Goal: Task Accomplishment & Management: Use online tool/utility

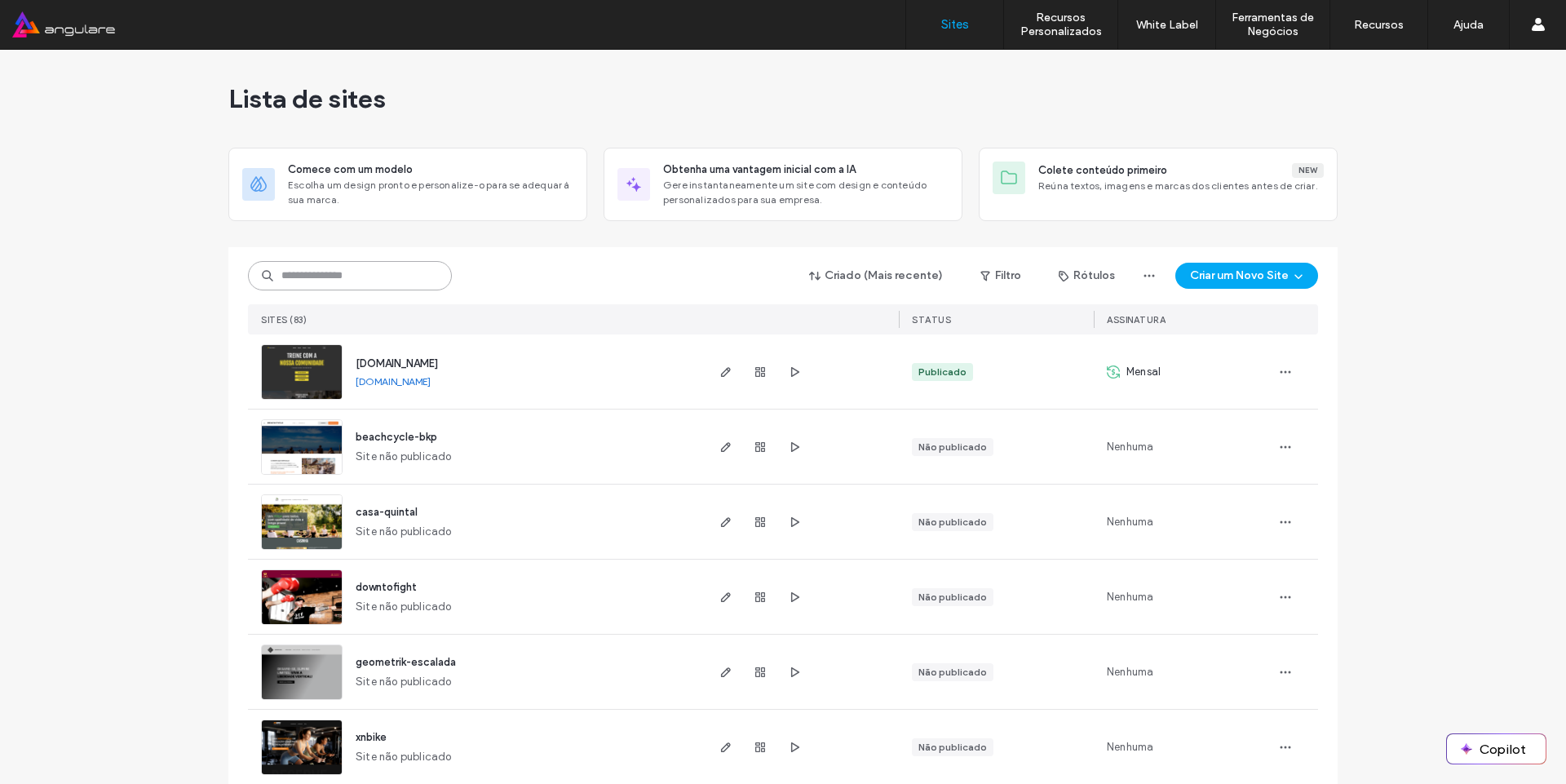
click at [302, 264] on input at bounding box center [350, 276] width 204 height 30
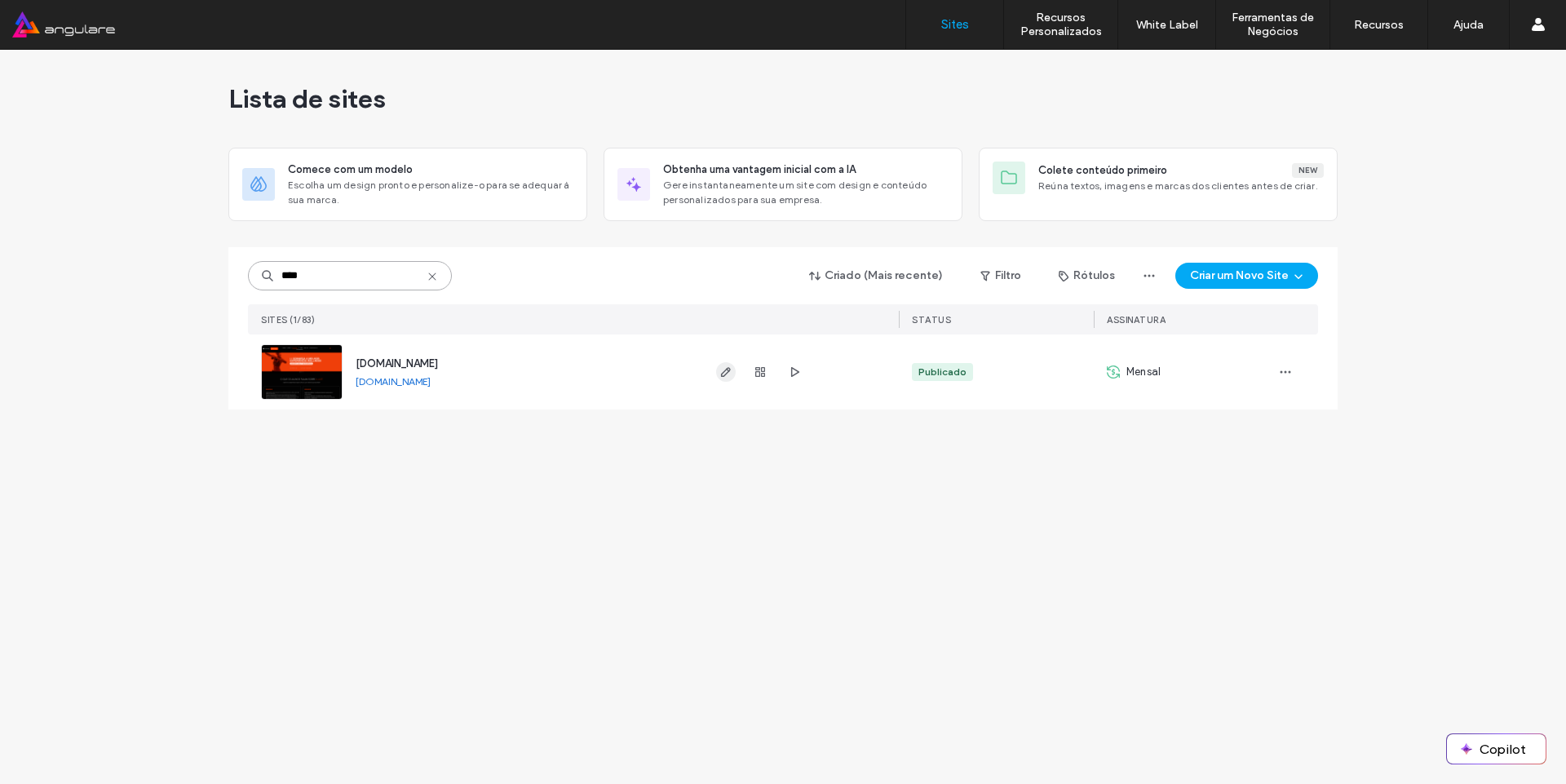
type input "****"
click at [728, 370] on use "button" at bounding box center [726, 372] width 10 height 10
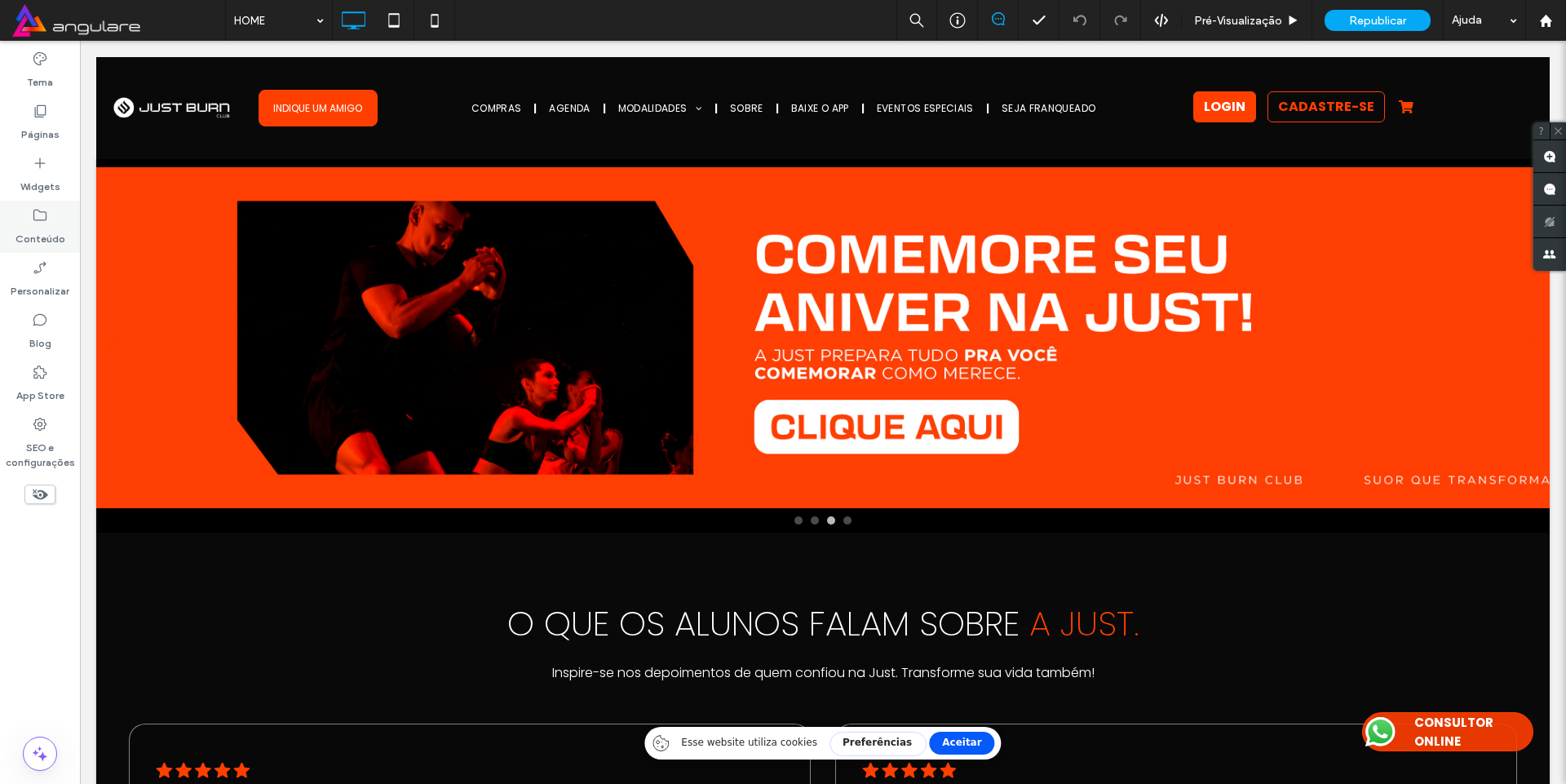
click at [42, 218] on icon at bounding box center [40, 215] width 16 height 16
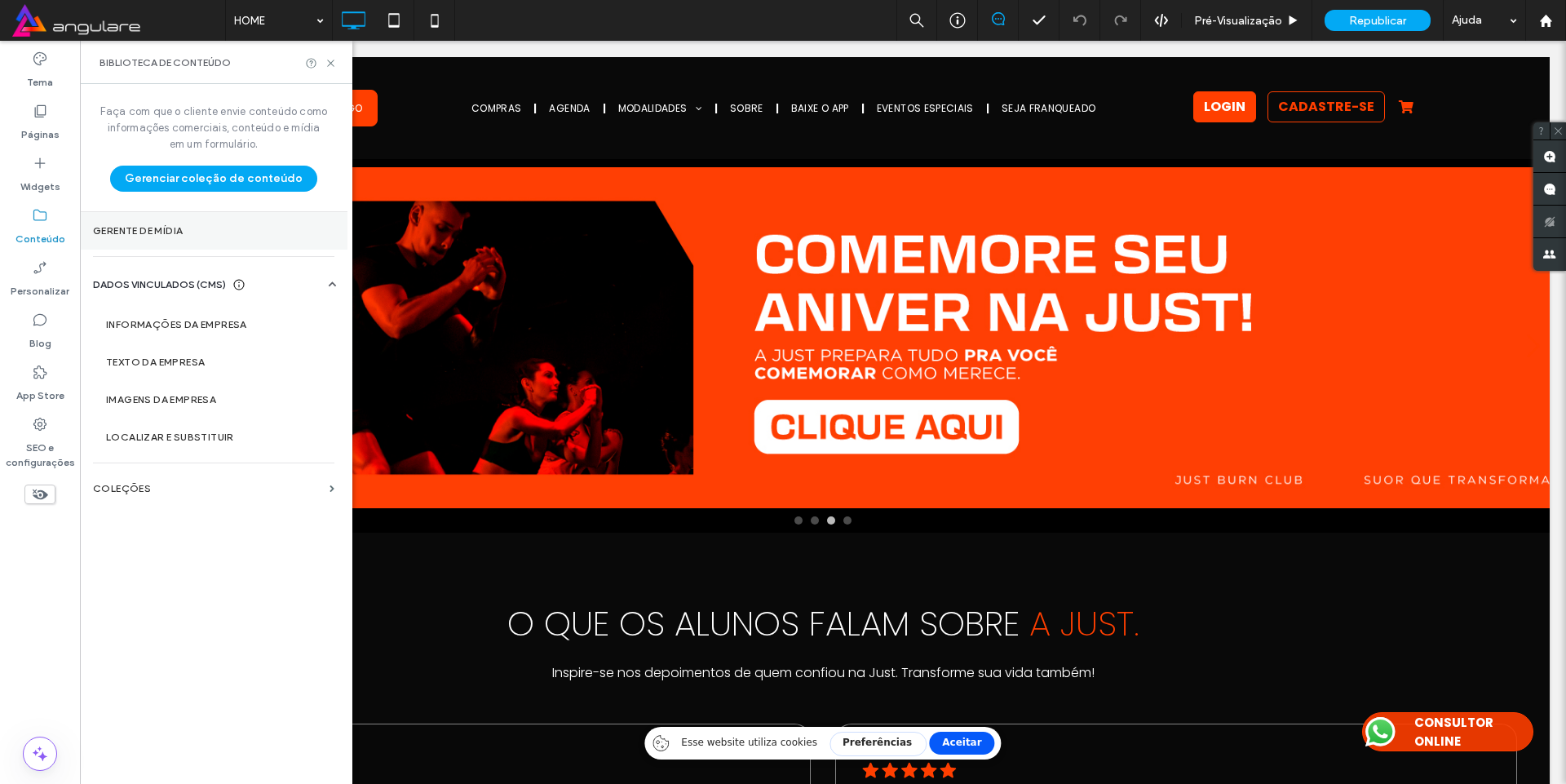
click at [177, 233] on label "Gerente de mídia" at bounding box center [214, 231] width 241 height 11
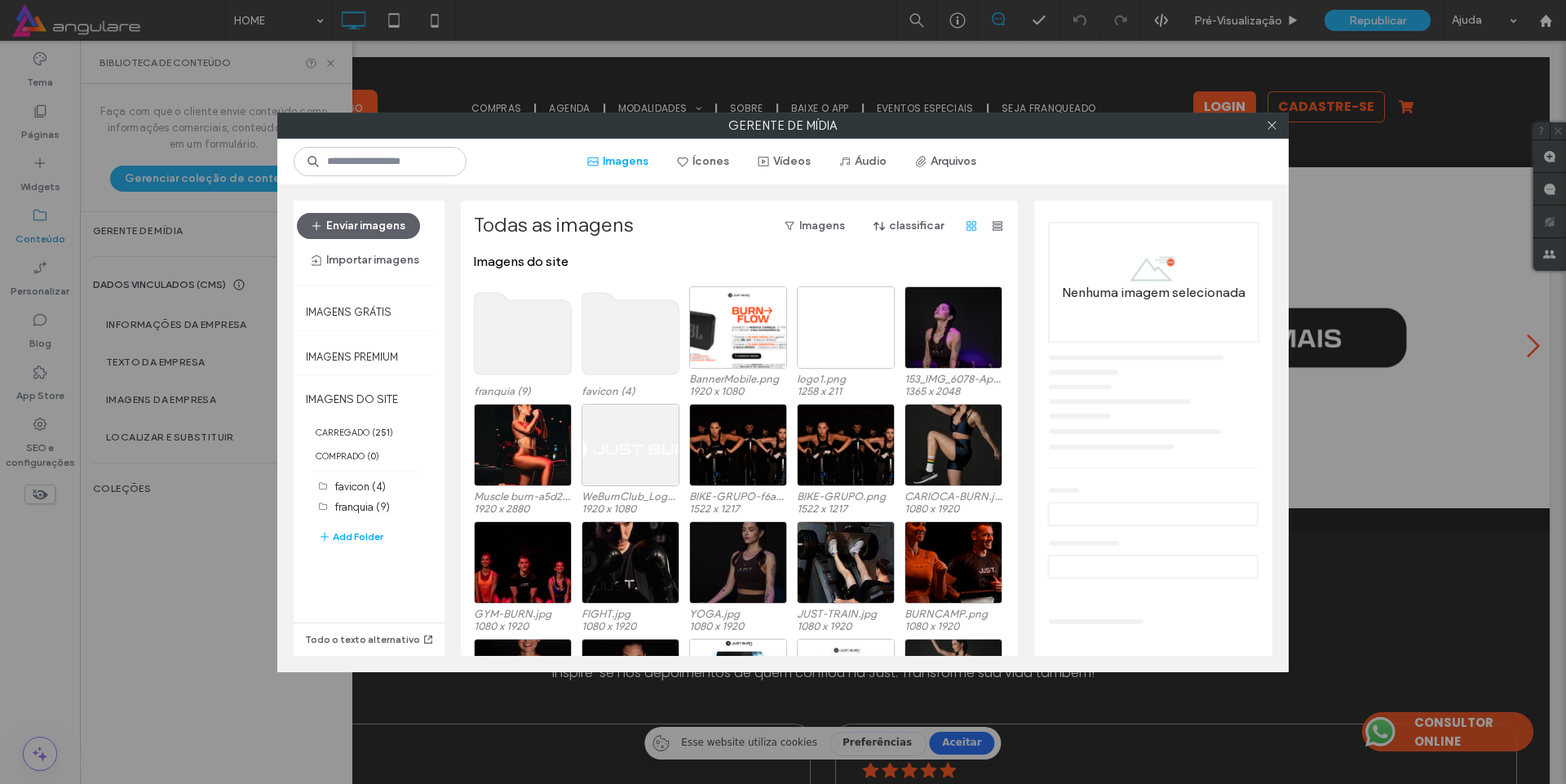
click at [507, 348] on use at bounding box center [523, 333] width 97 height 81
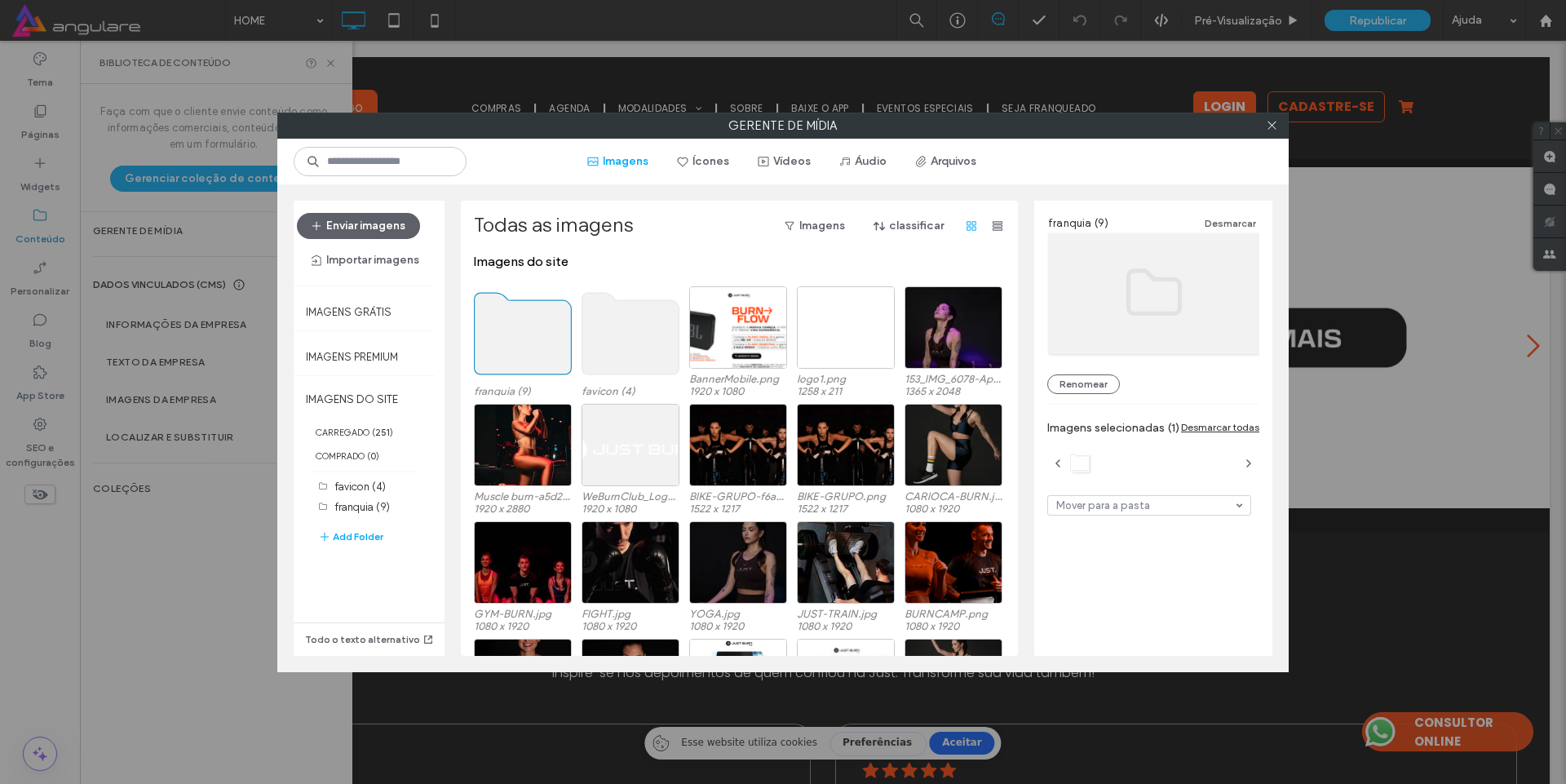
click at [507, 348] on use at bounding box center [523, 333] width 97 height 81
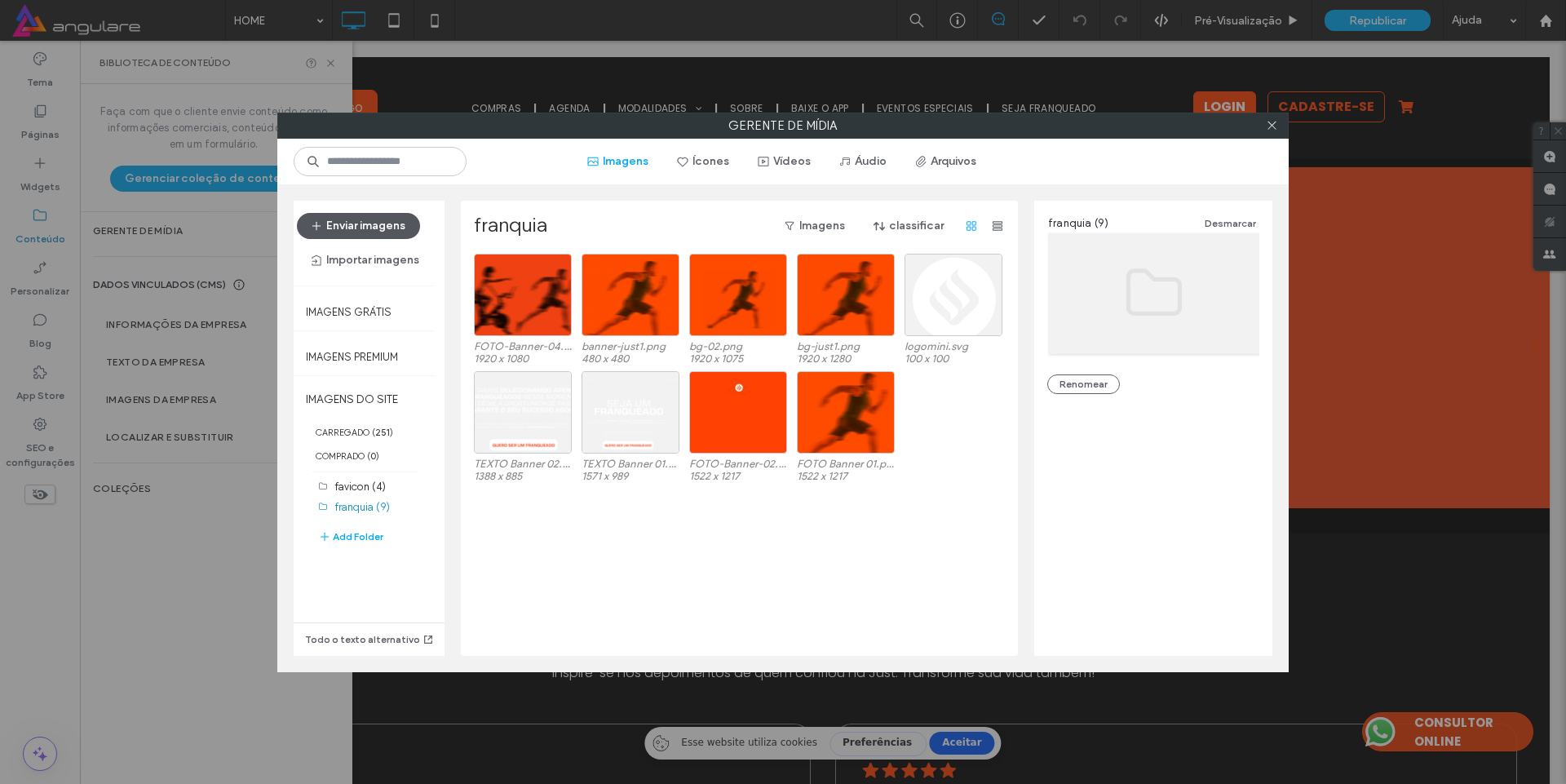
click at [374, 228] on button "Enviar imagens" at bounding box center [359, 226] width 123 height 26
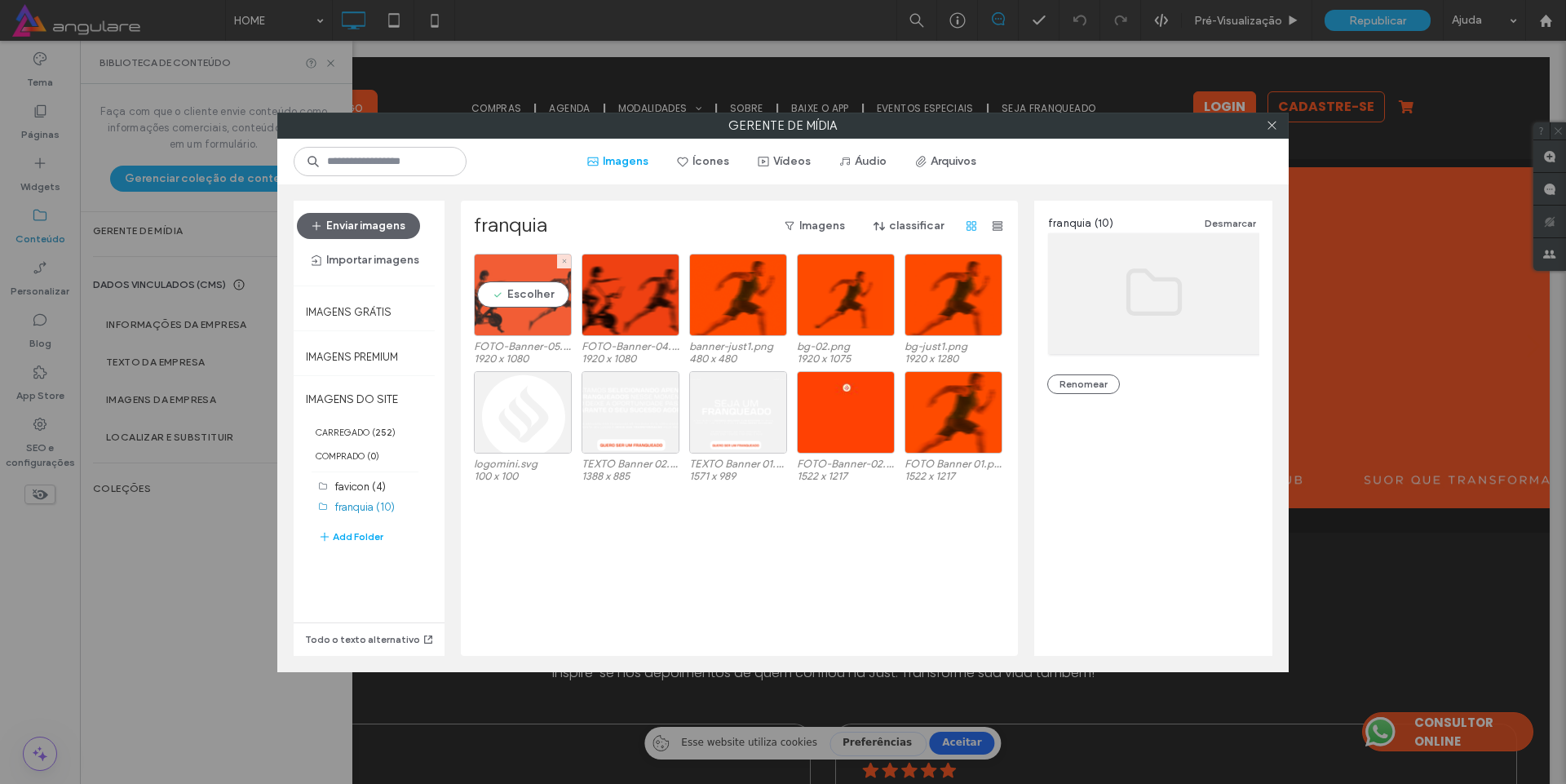
click at [488, 316] on div "Escolher" at bounding box center [522, 295] width 98 height 82
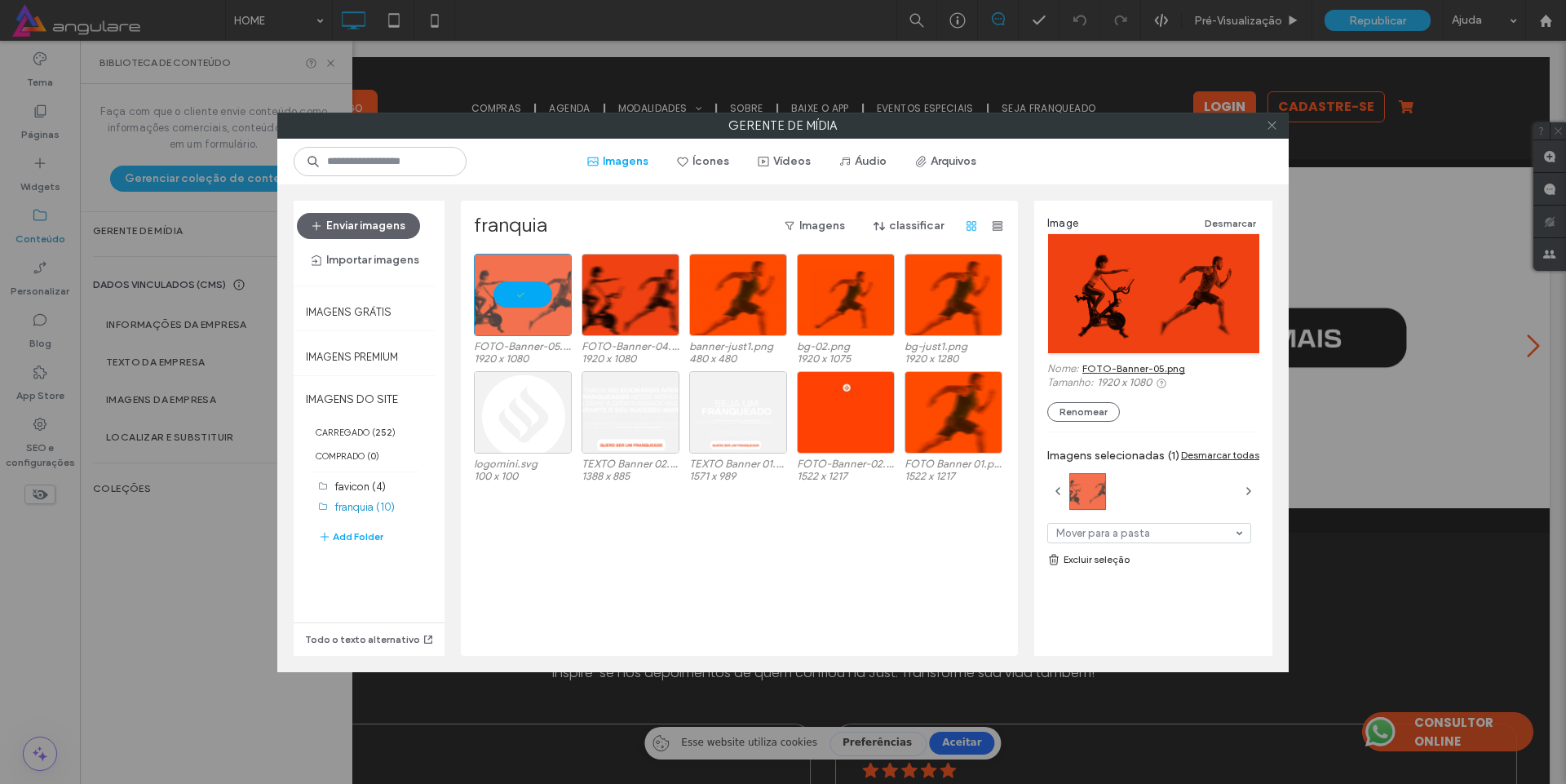
click at [1277, 126] on icon at bounding box center [1272, 125] width 12 height 12
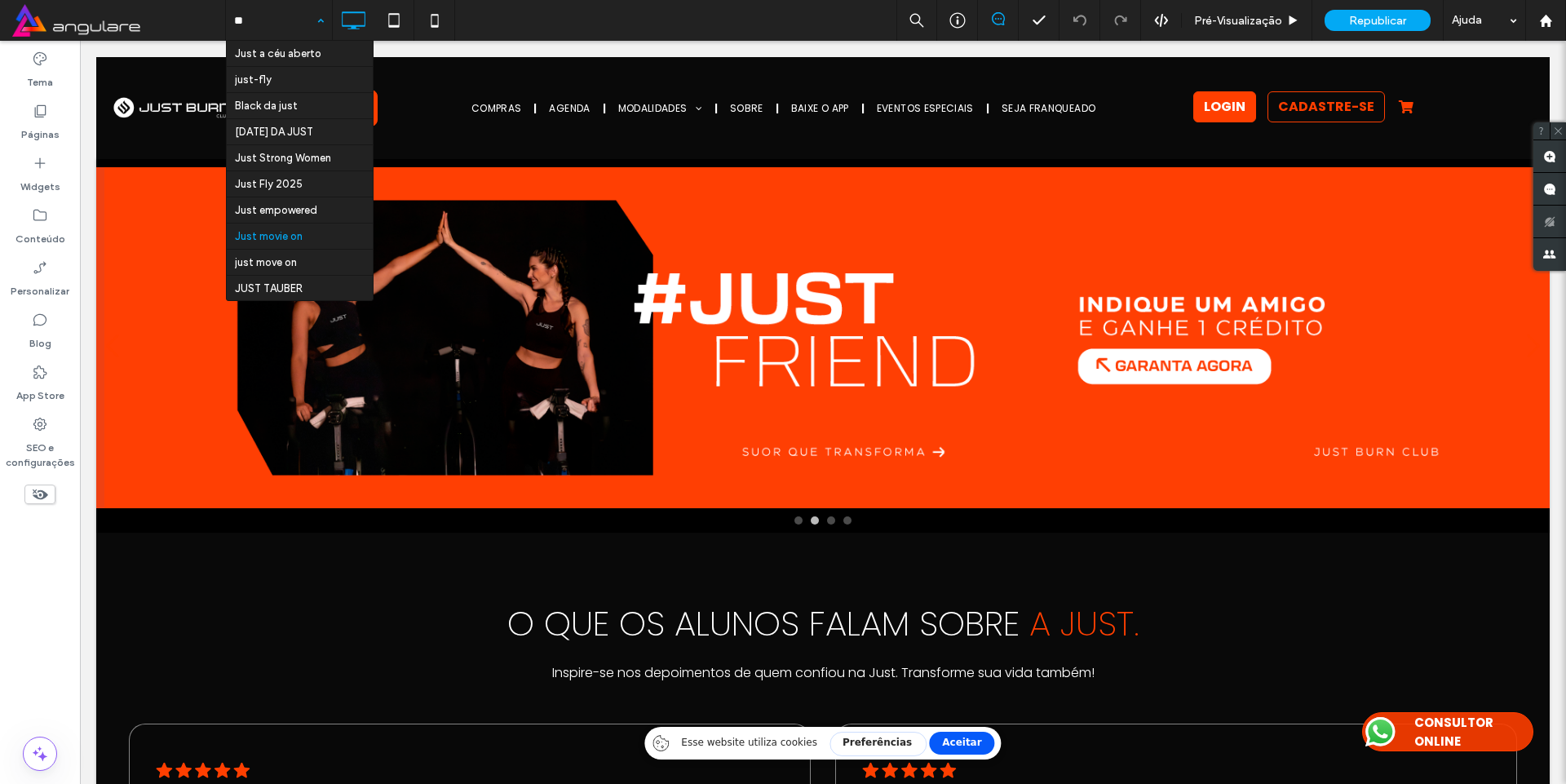
type input "*"
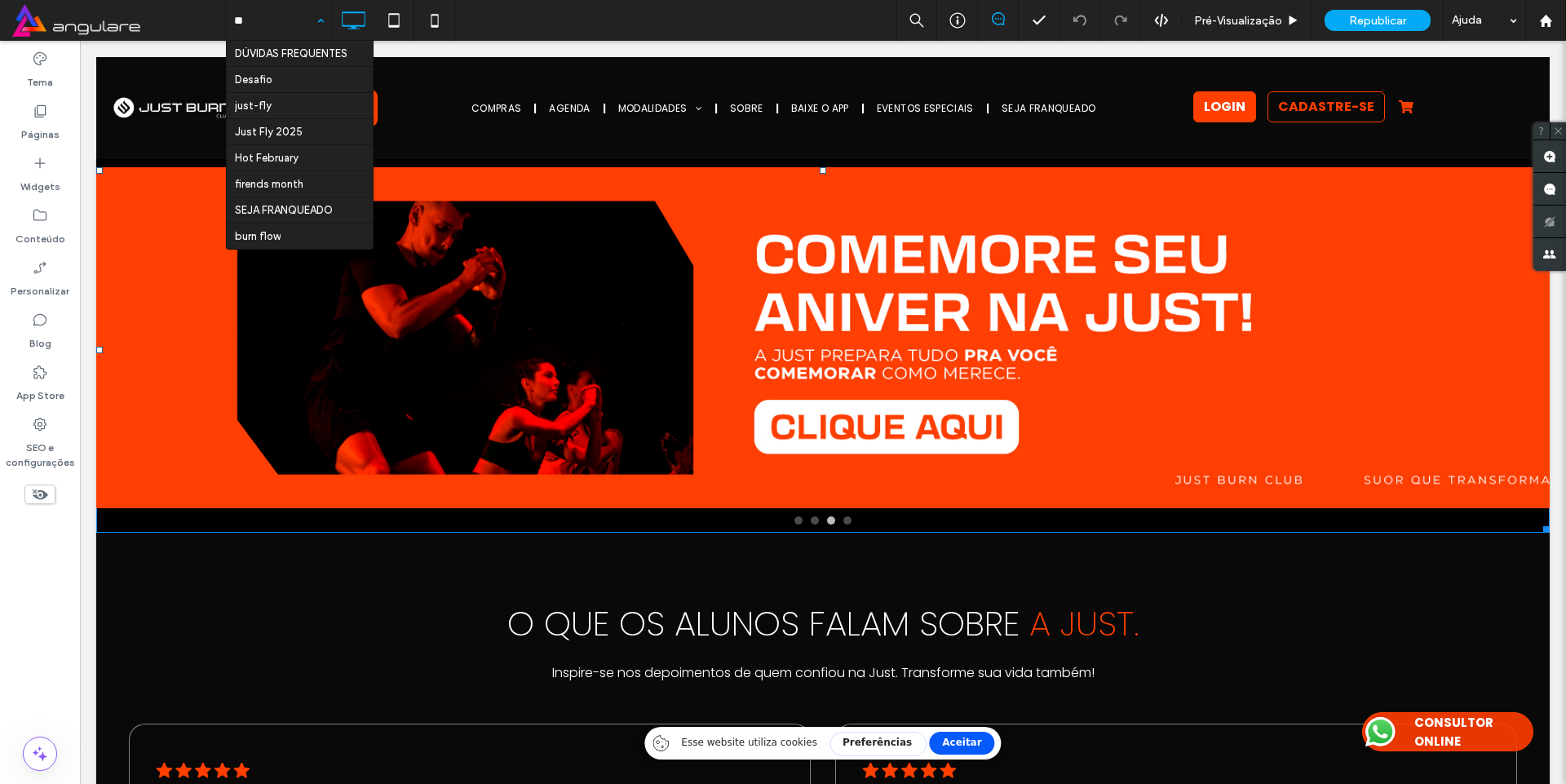
type input "***"
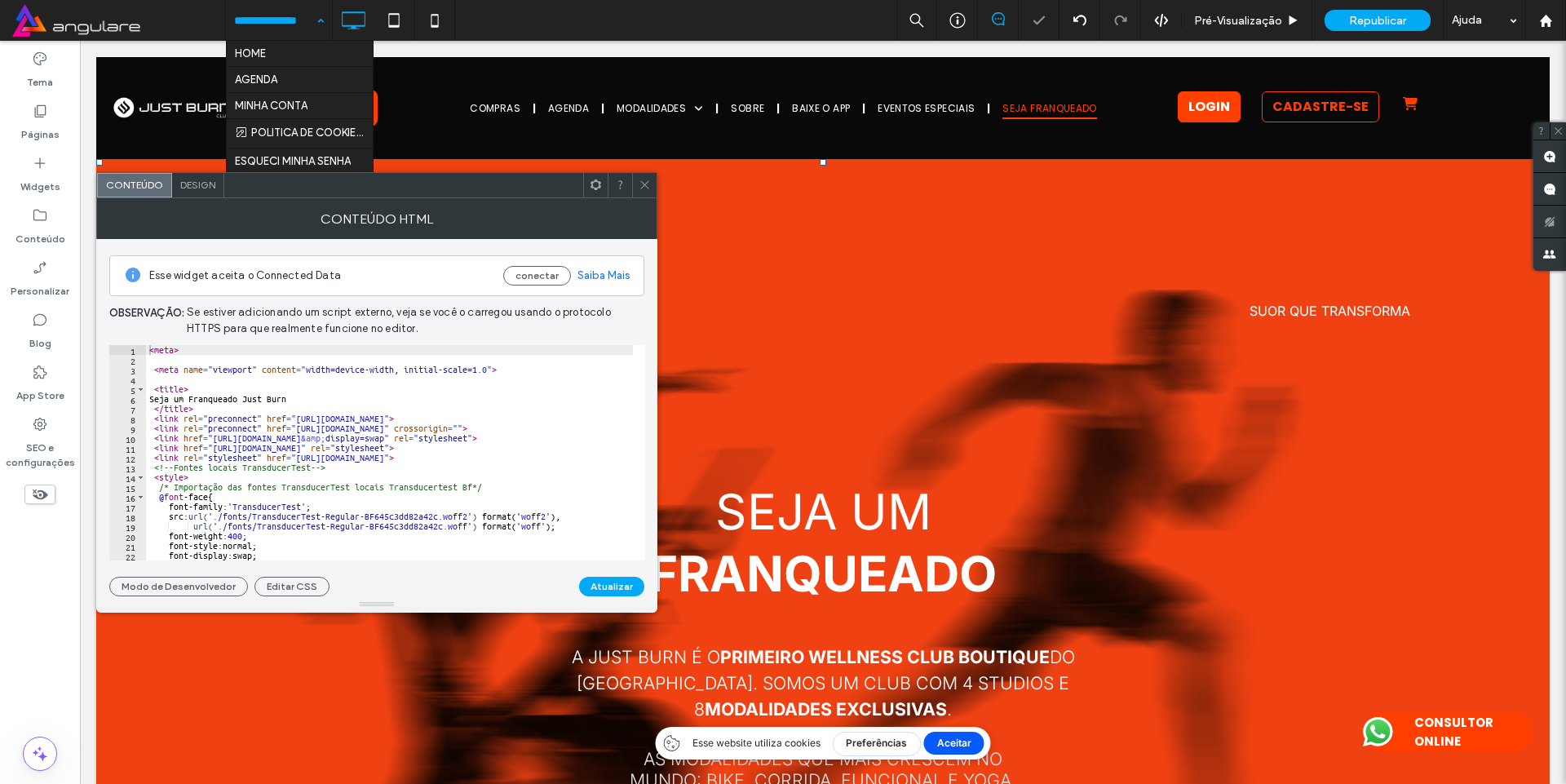
click at [398, 408] on div "< meta > < meta name = "viewport" content = "width=device-width, initial-scale=…" at bounding box center [717, 462] width 1142 height 235
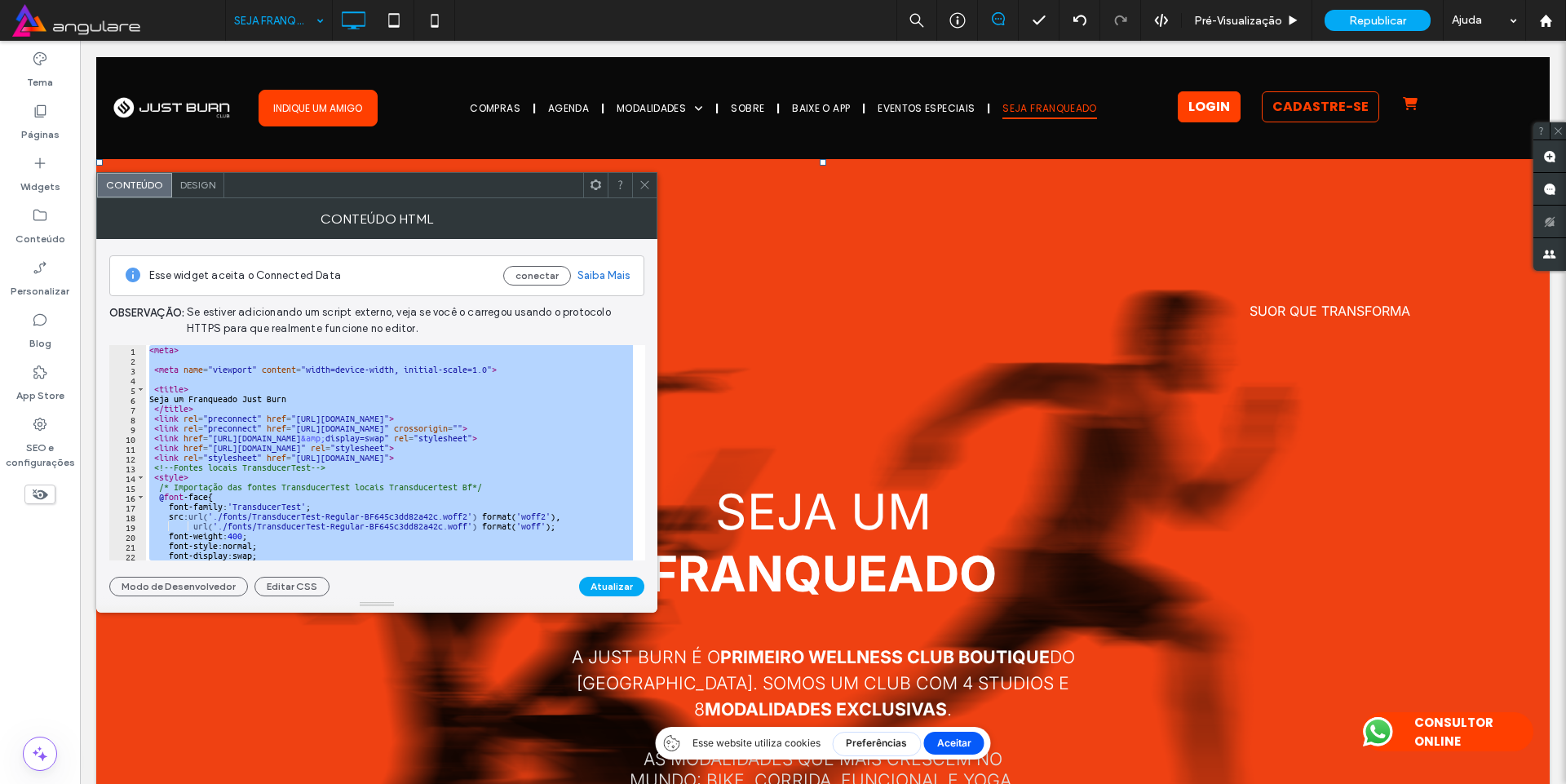
click at [393, 424] on div "< meta > < meta name = "viewport" content = "width=device-width, initial-scale=…" at bounding box center [389, 452] width 487 height 215
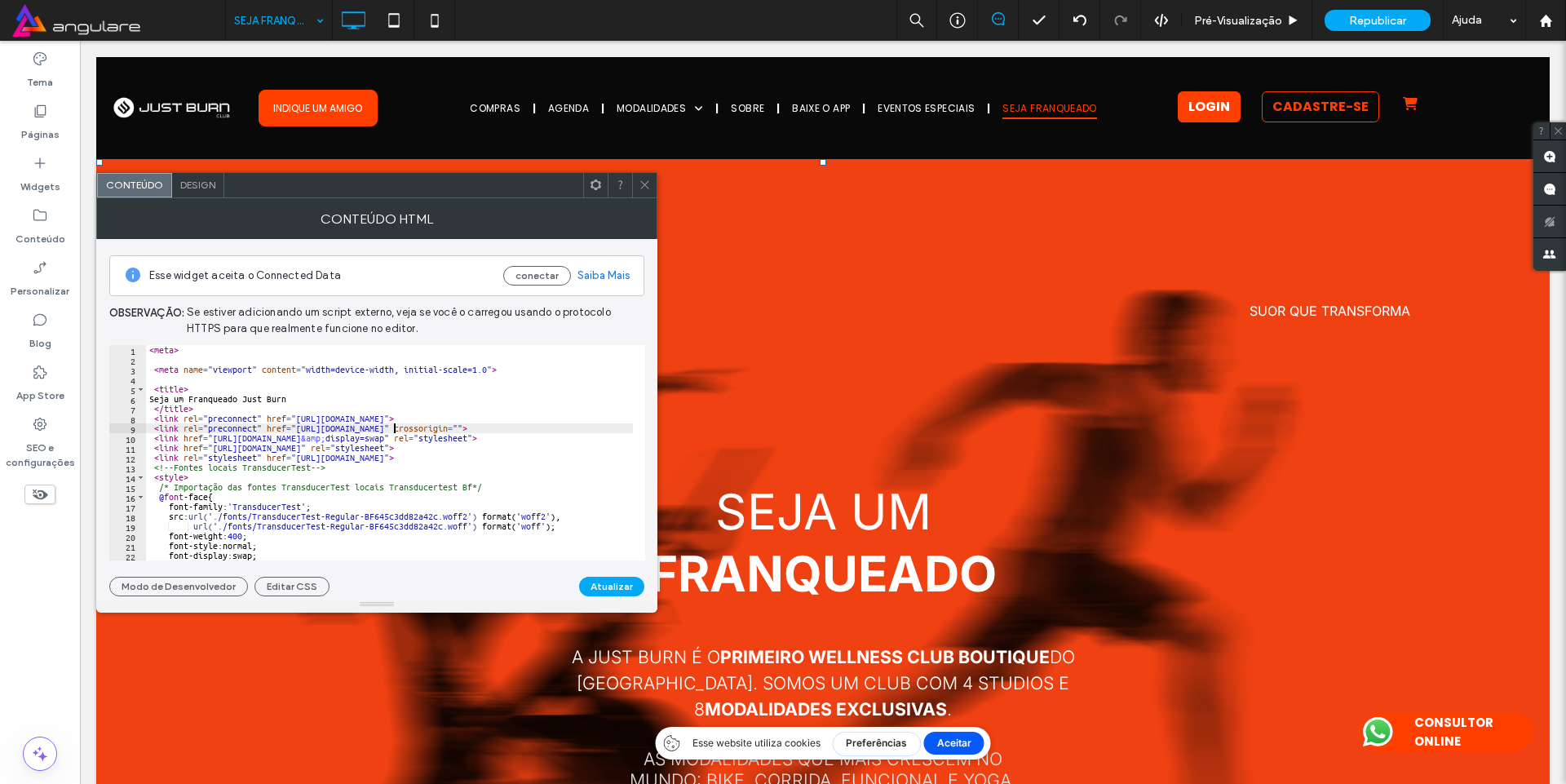
type textarea "**********"
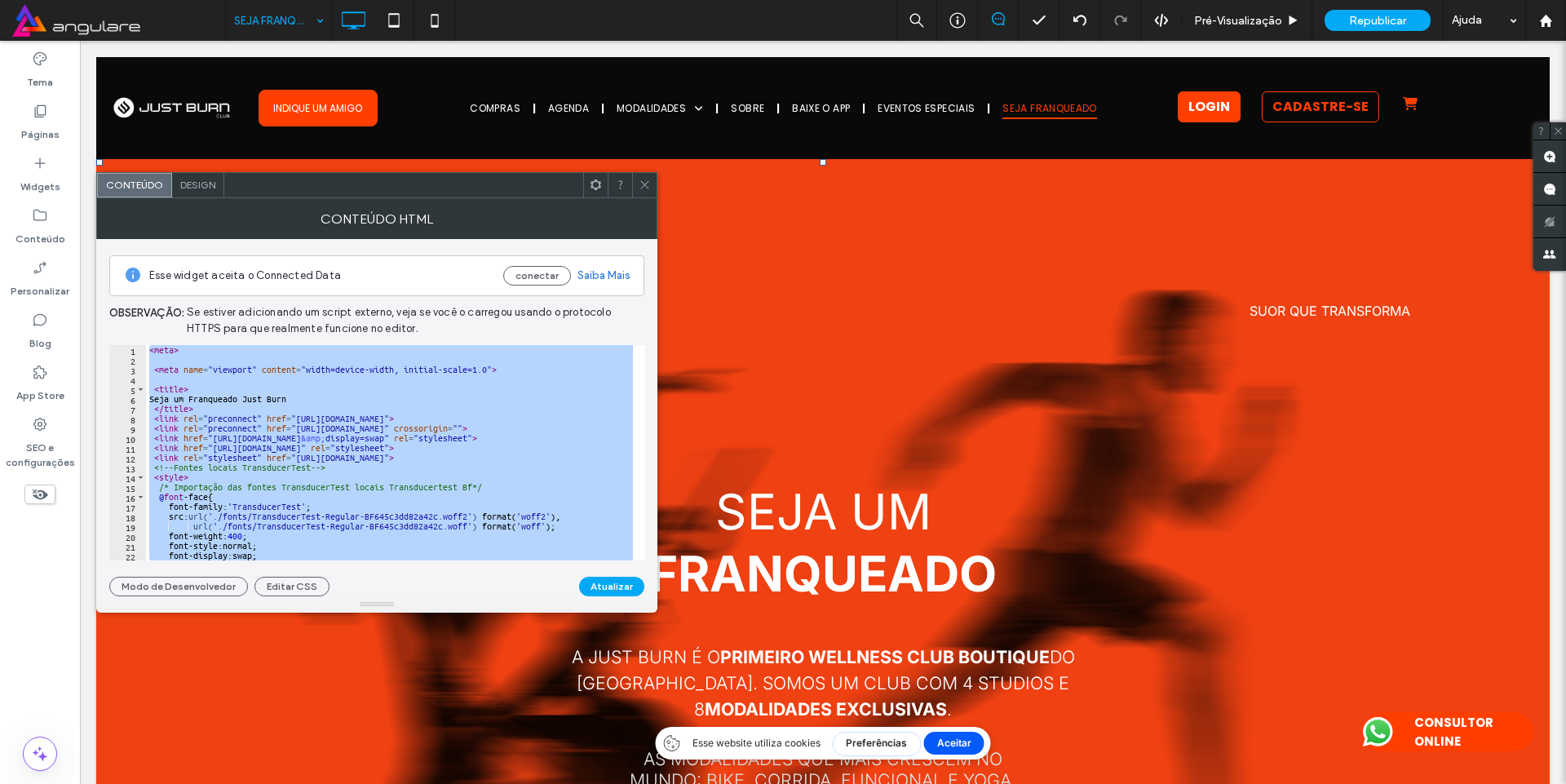
click at [645, 179] on icon at bounding box center [645, 185] width 12 height 12
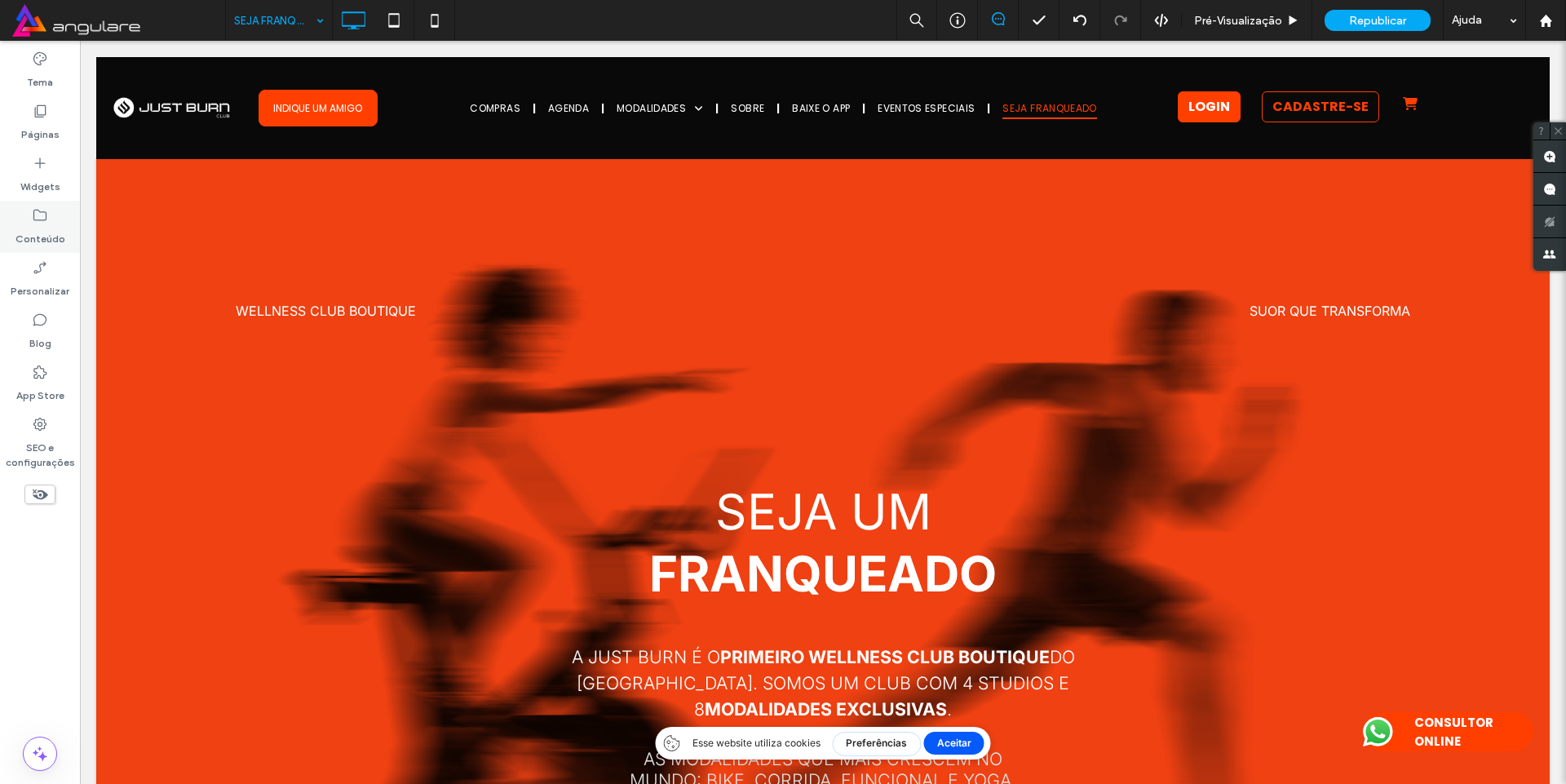
click at [41, 210] on icon at bounding box center [40, 215] width 16 height 16
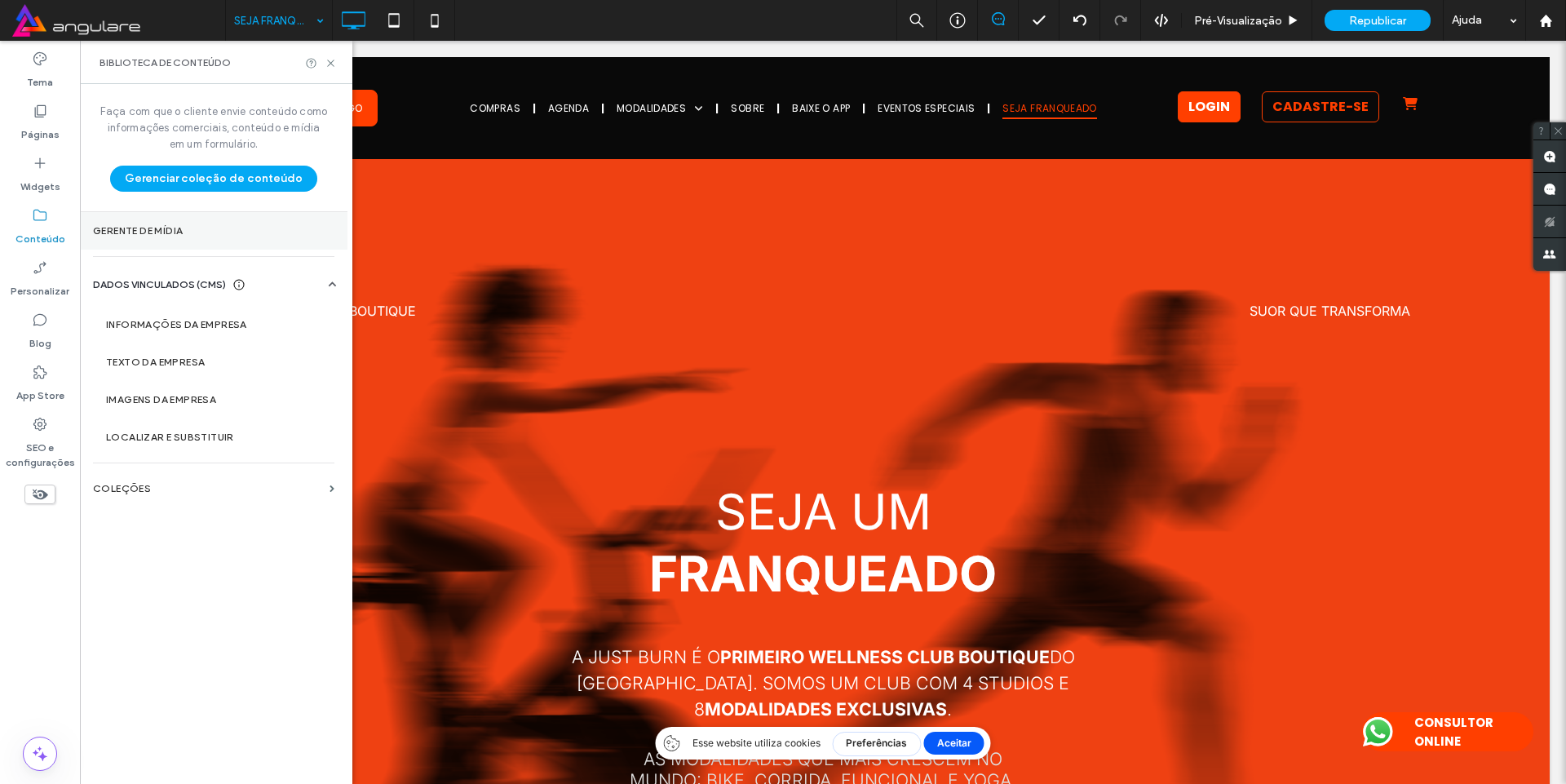
click at [165, 222] on section "Gerente de mídia" at bounding box center [214, 231] width 268 height 38
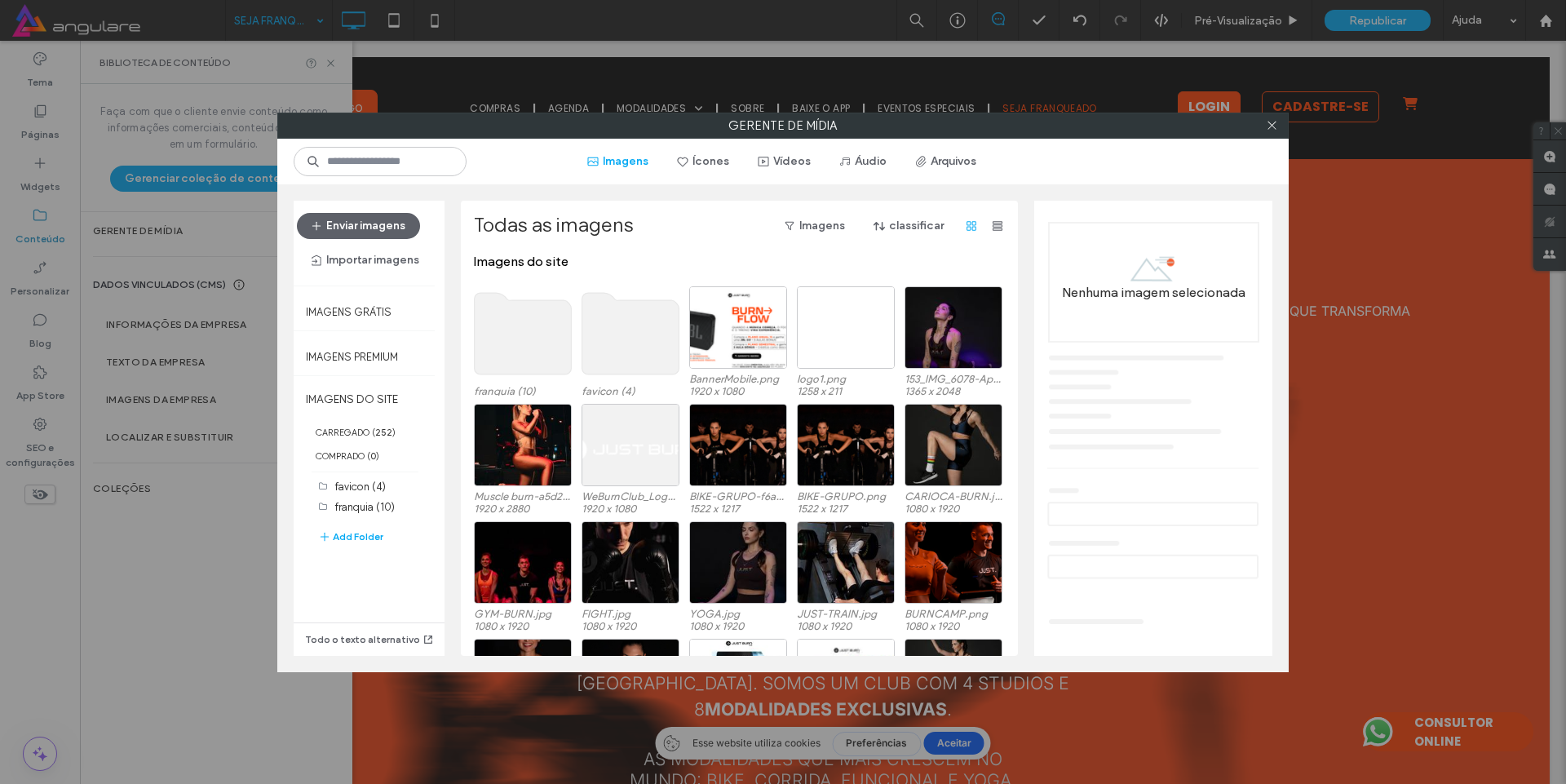
click at [527, 336] on use at bounding box center [523, 333] width 97 height 81
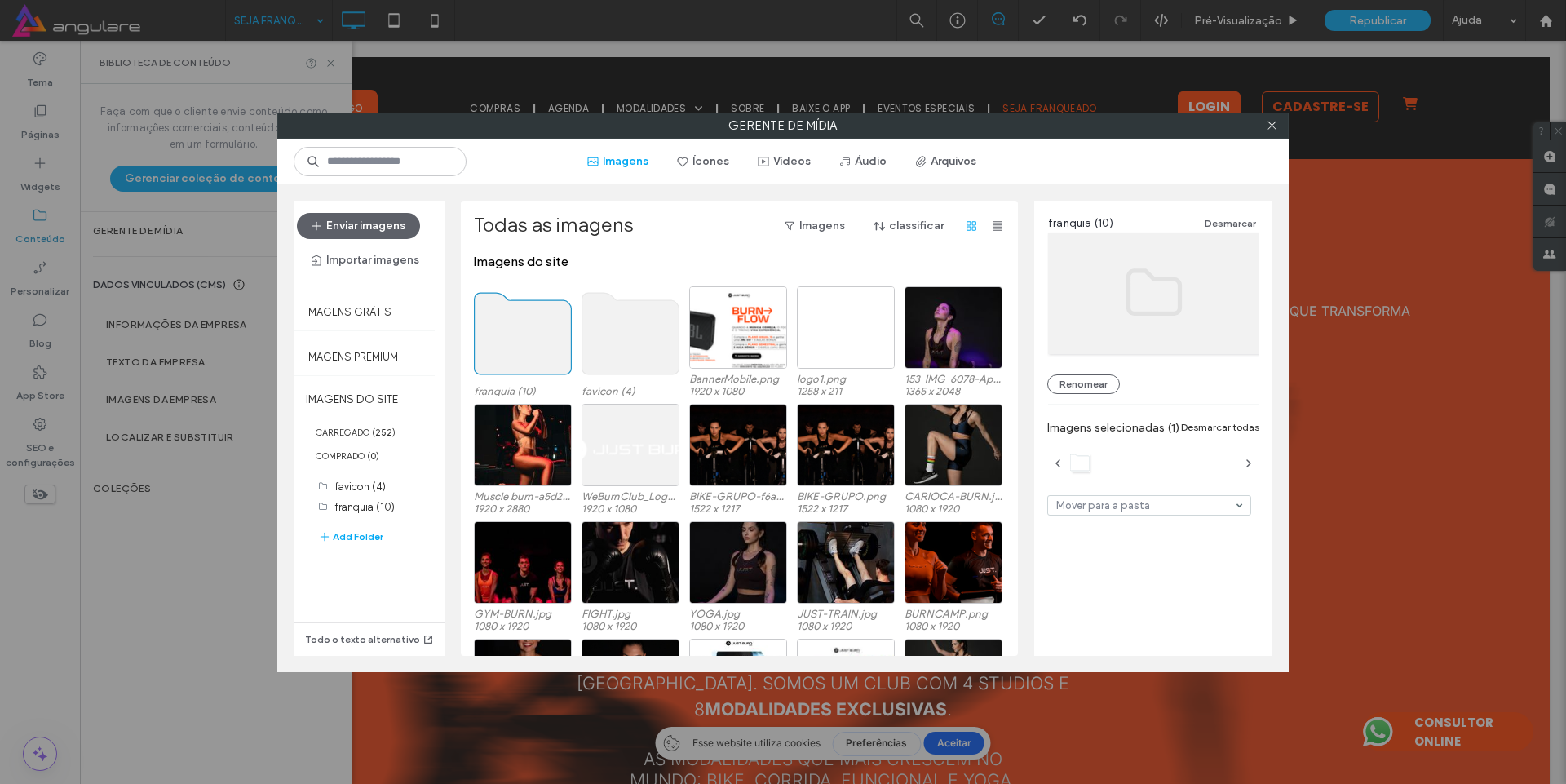
click at [517, 349] on use at bounding box center [523, 333] width 97 height 81
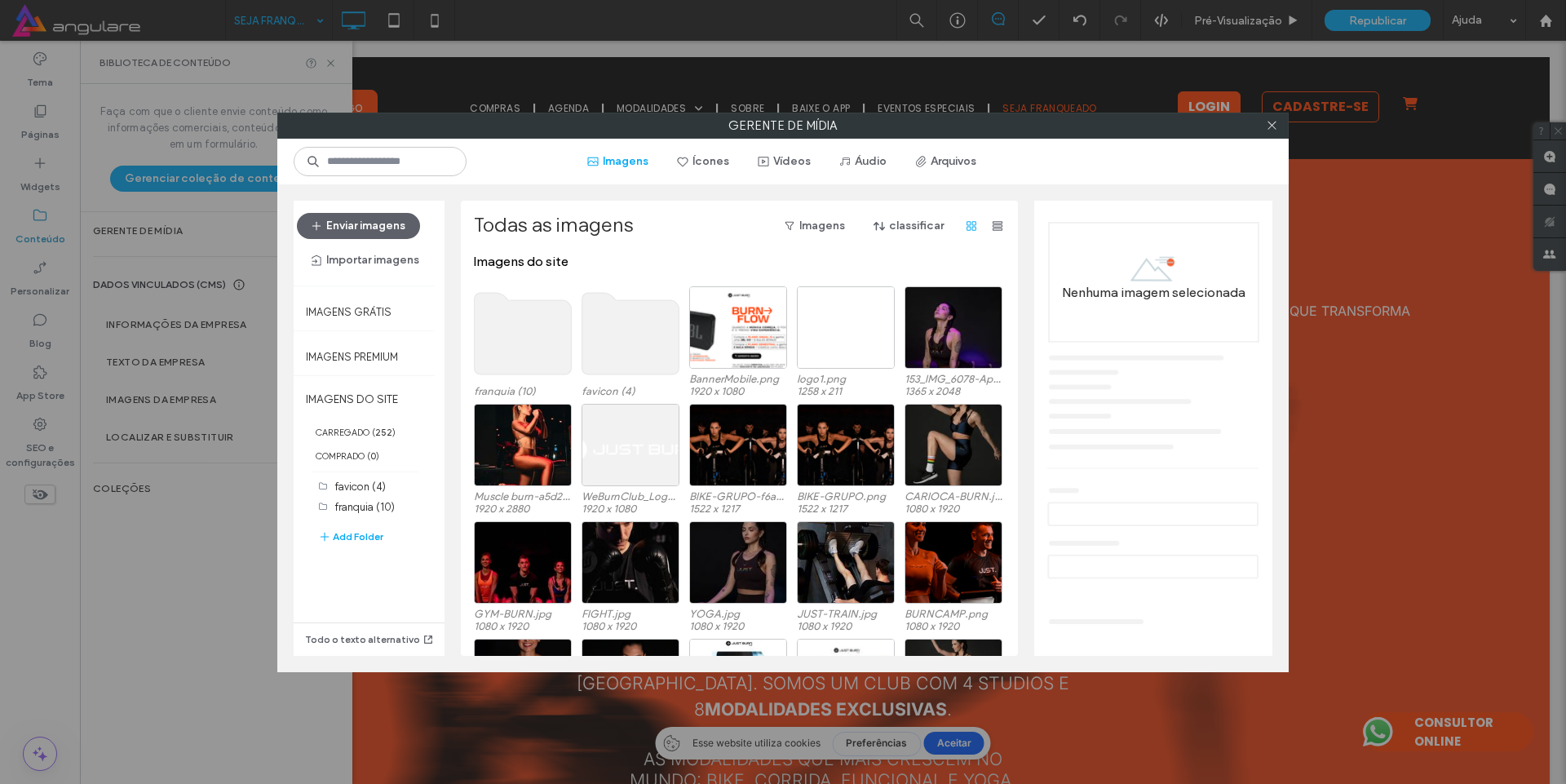
click at [517, 349] on use at bounding box center [523, 333] width 97 height 81
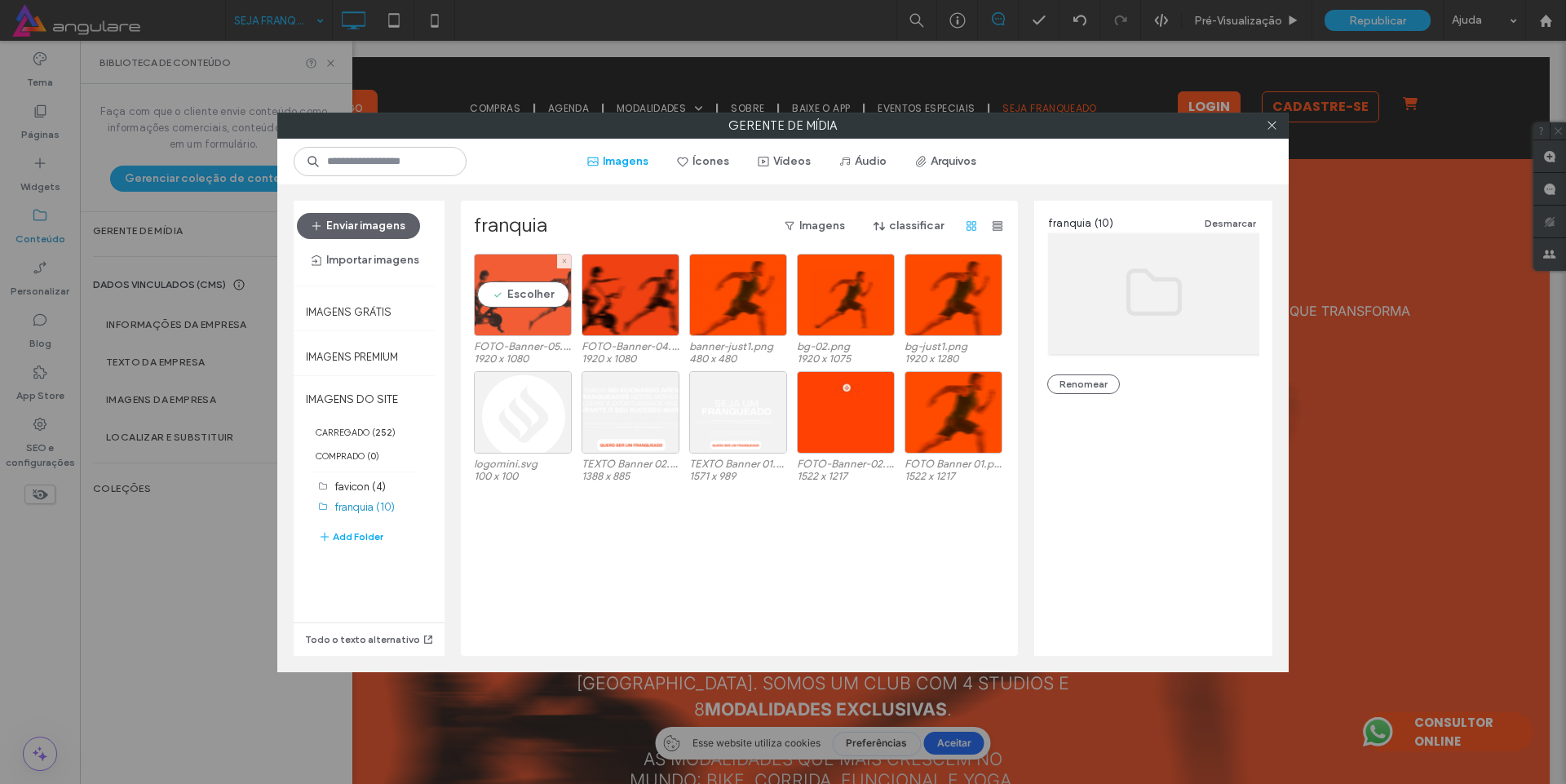
click at [525, 298] on div "Escolher" at bounding box center [522, 295] width 98 height 82
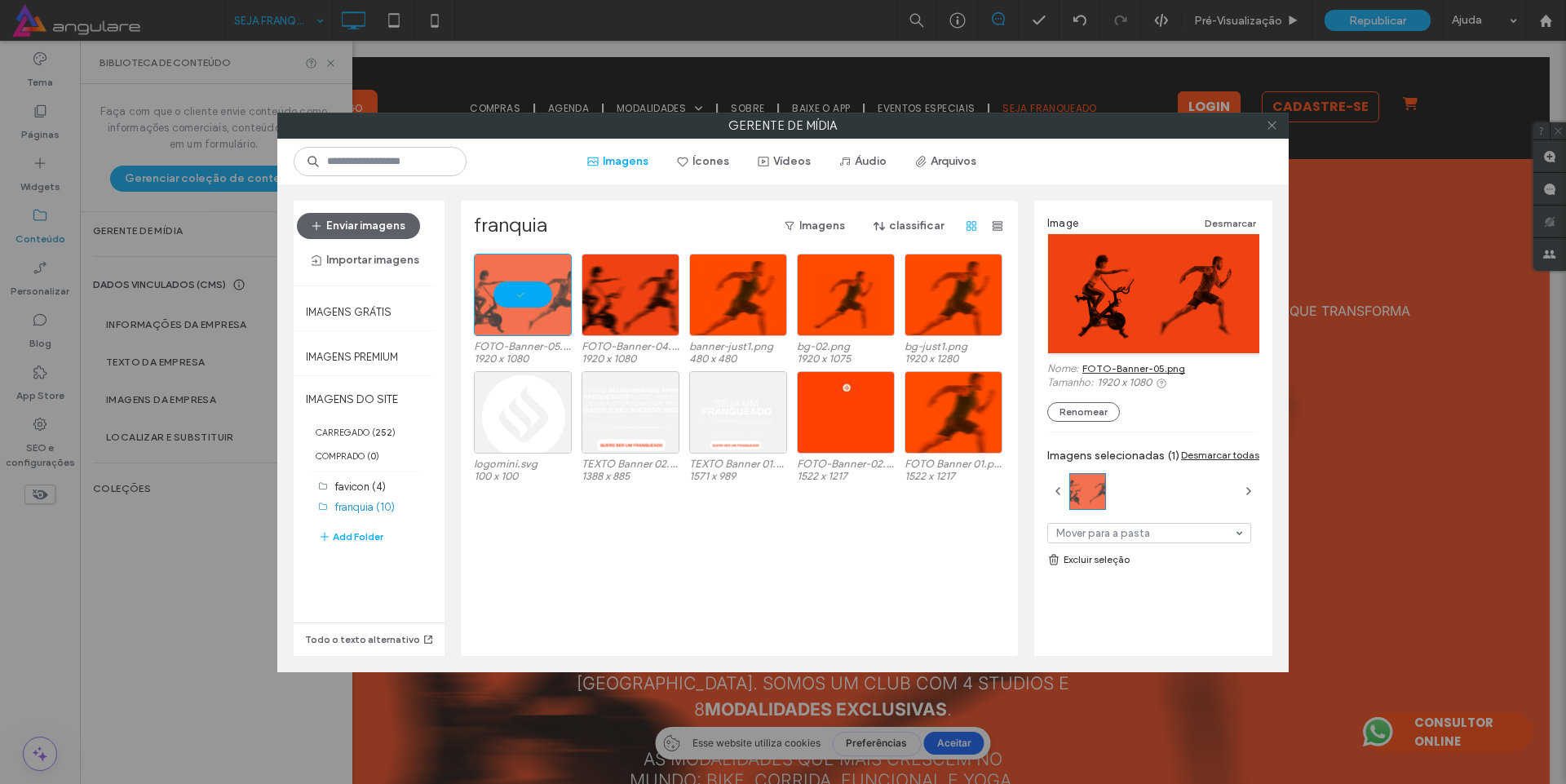
click at [1273, 121] on icon at bounding box center [1272, 125] width 12 height 12
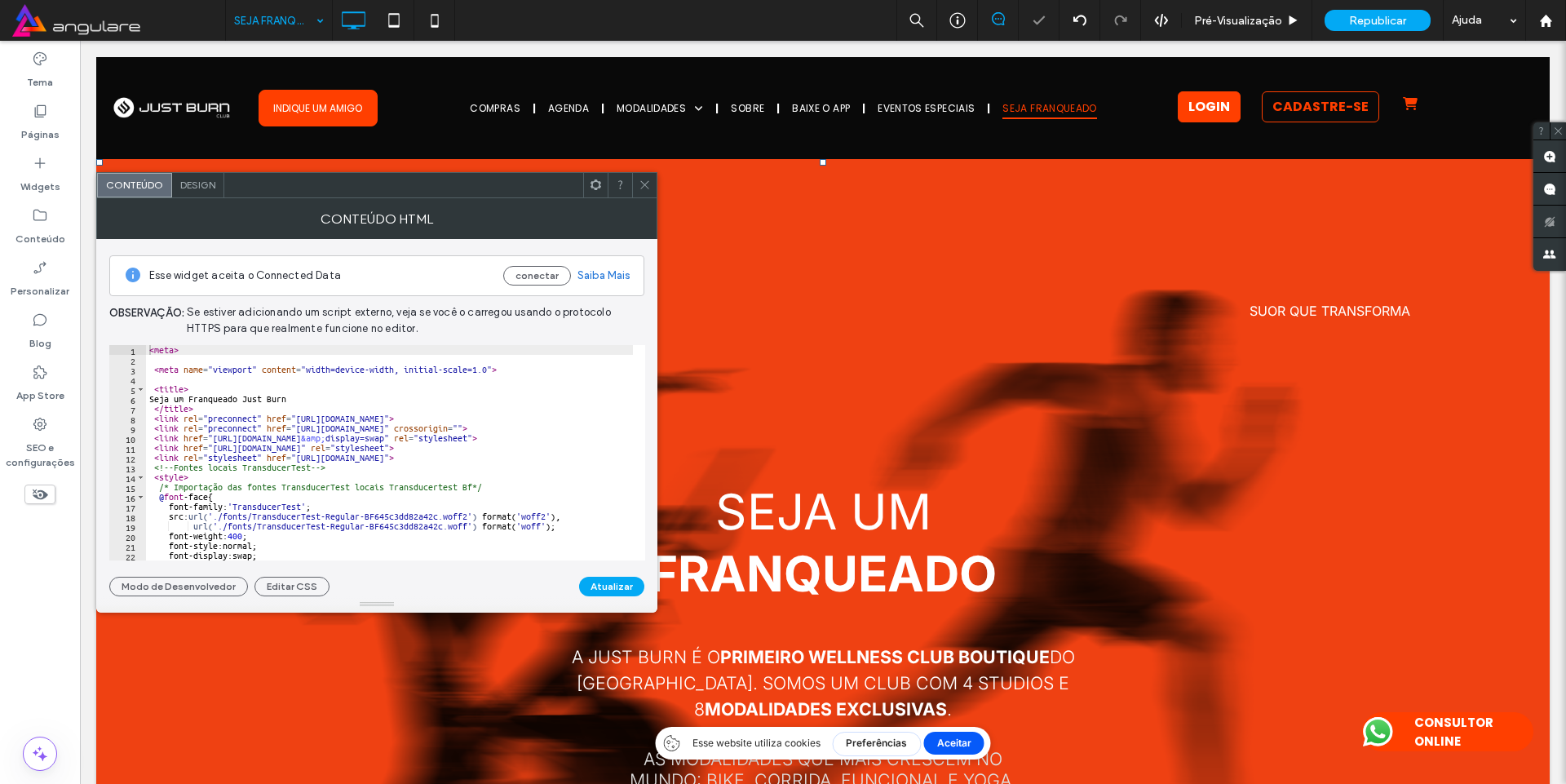
click at [338, 442] on div "< meta > < meta name = "viewport" content = "width=device-width, initial-scale=…" at bounding box center [717, 462] width 1142 height 235
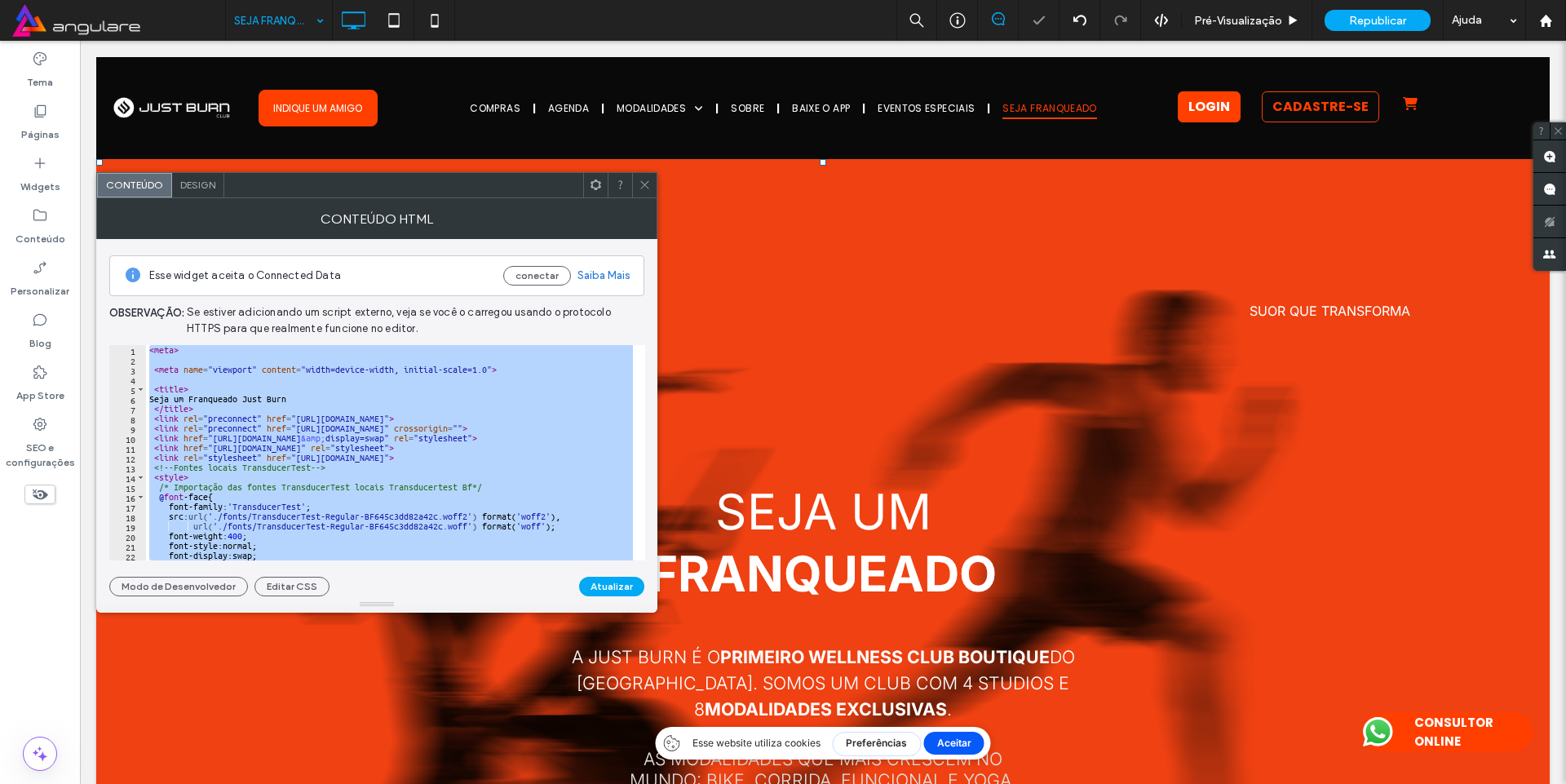
paste textarea "Cursor at row 916"
type textarea "*******"
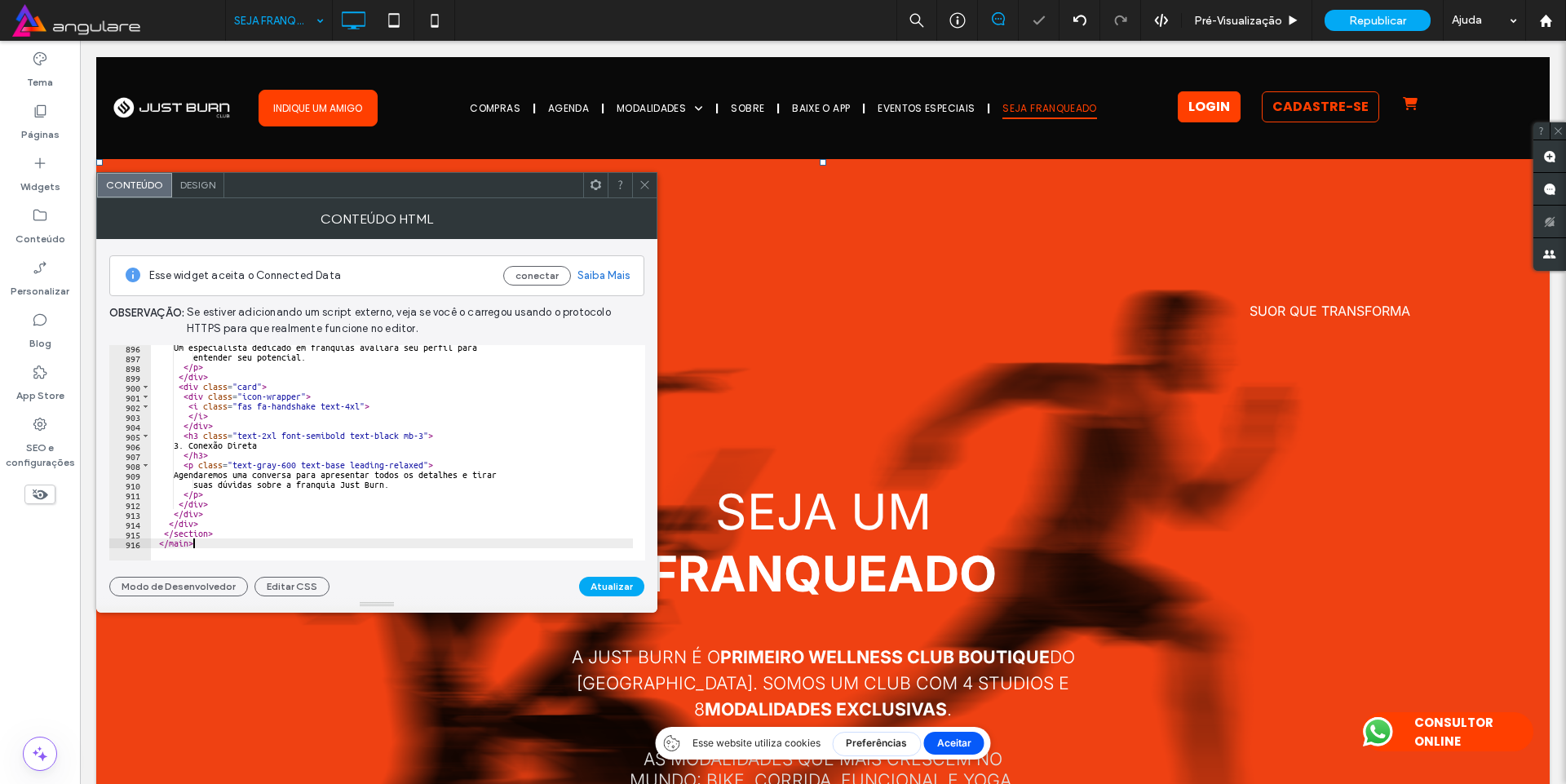
scroll to position [8761, 0]
click at [618, 580] on button "Atualizar" at bounding box center [611, 586] width 65 height 20
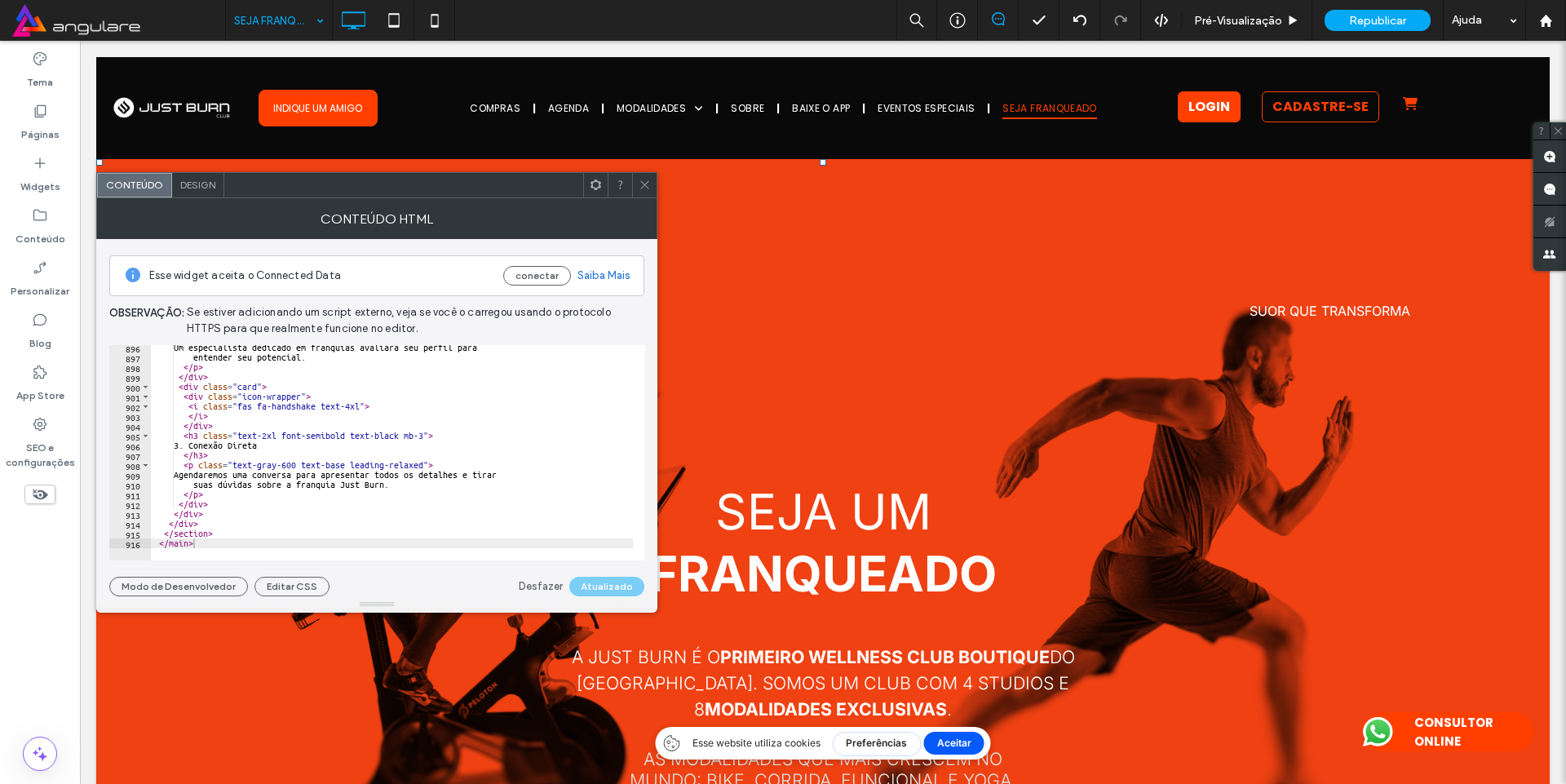
click at [641, 184] on icon at bounding box center [645, 185] width 12 height 12
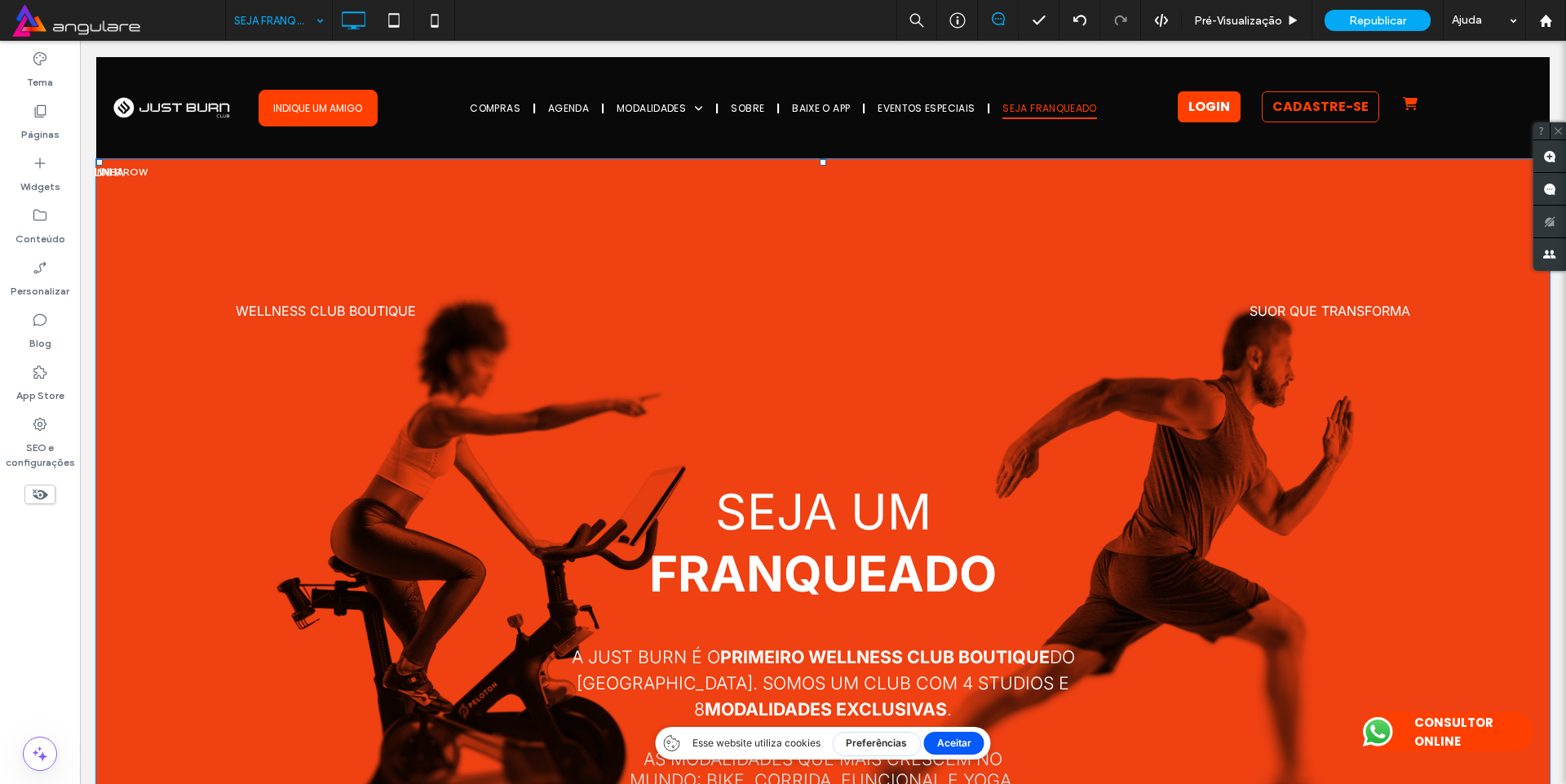
scroll to position [261, 0]
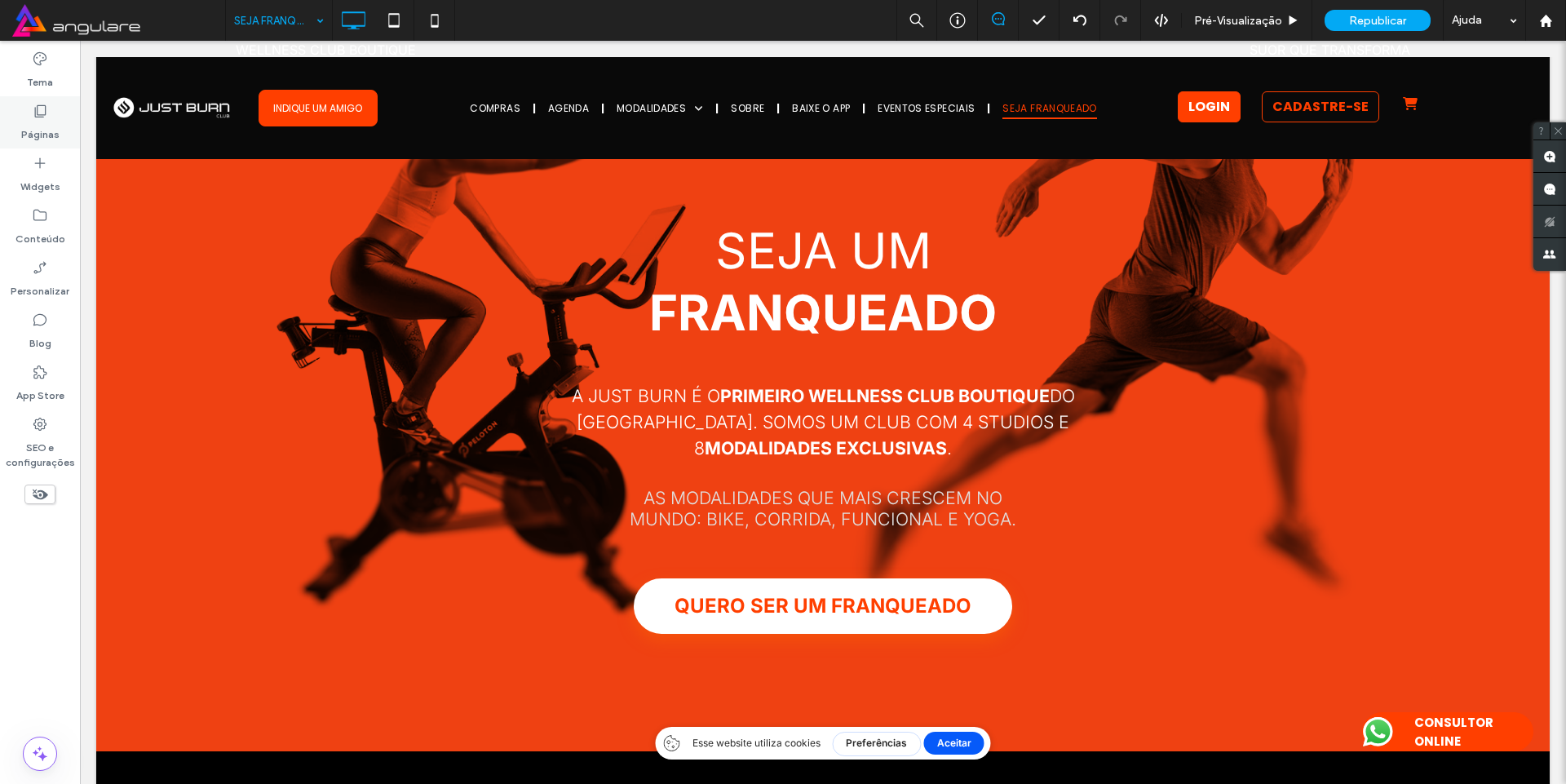
click at [48, 114] on div "Páginas" at bounding box center [39, 122] width 80 height 53
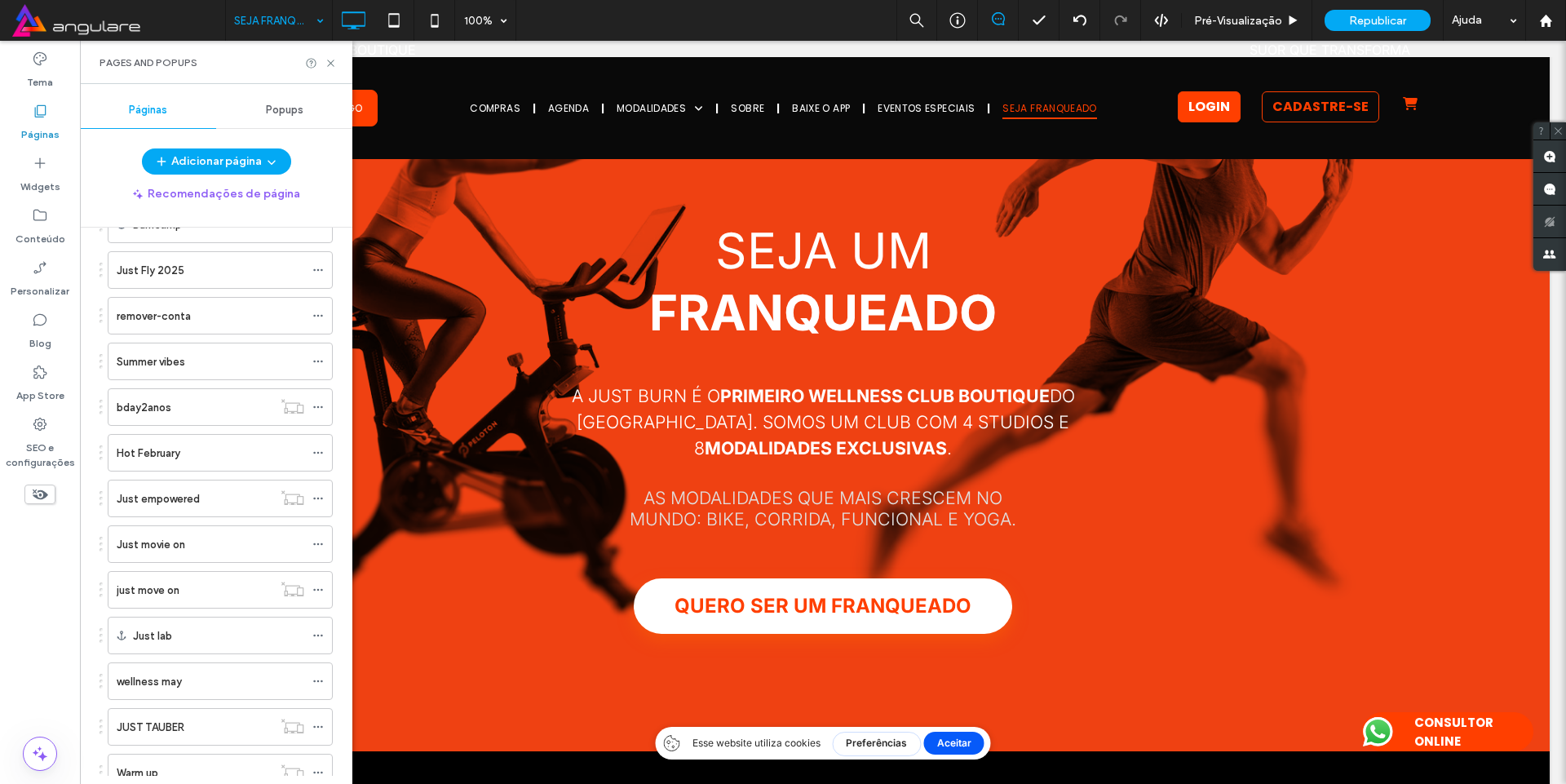
scroll to position [2350, 0]
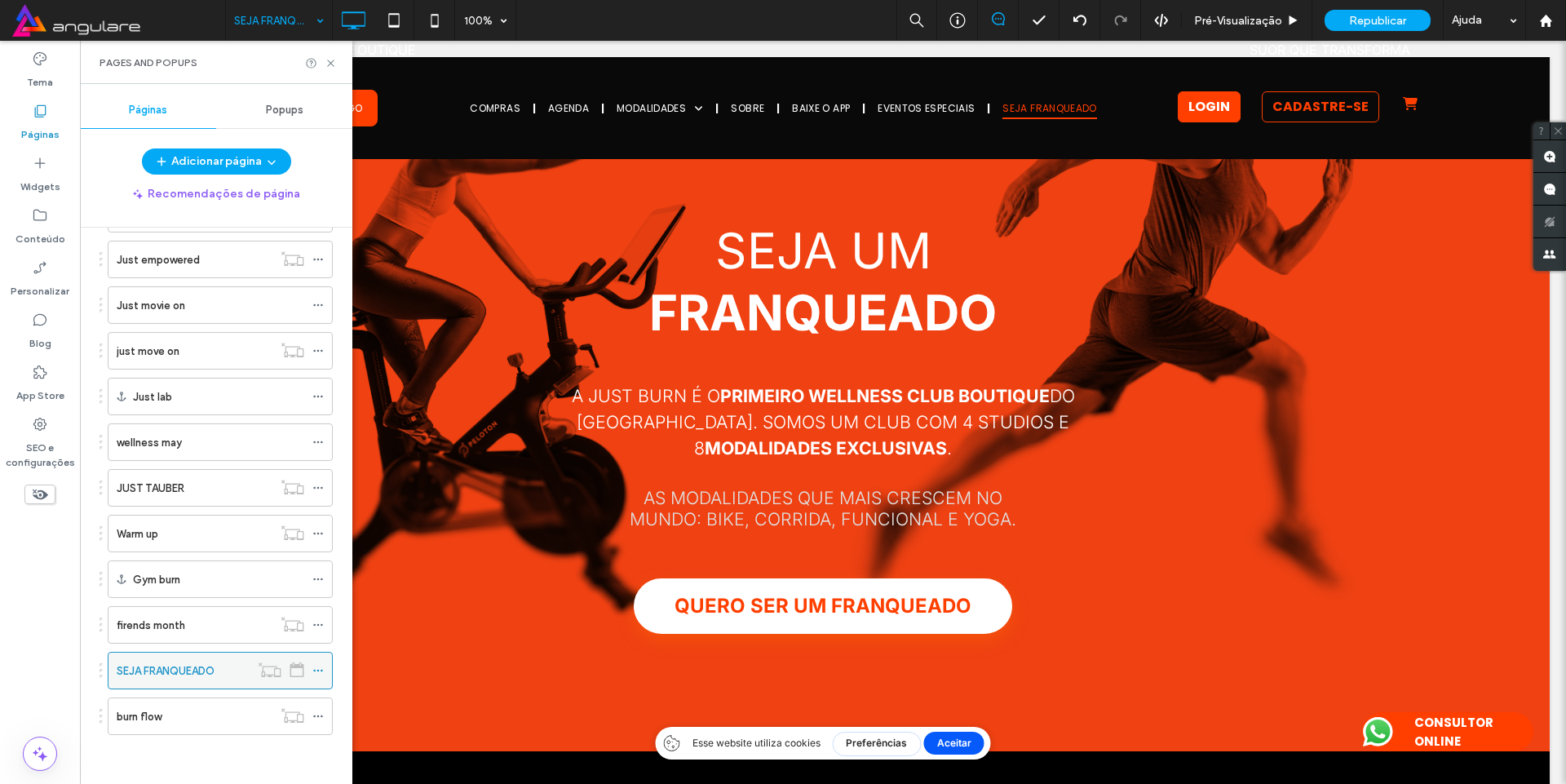
click at [323, 671] on icon at bounding box center [318, 671] width 11 height 11
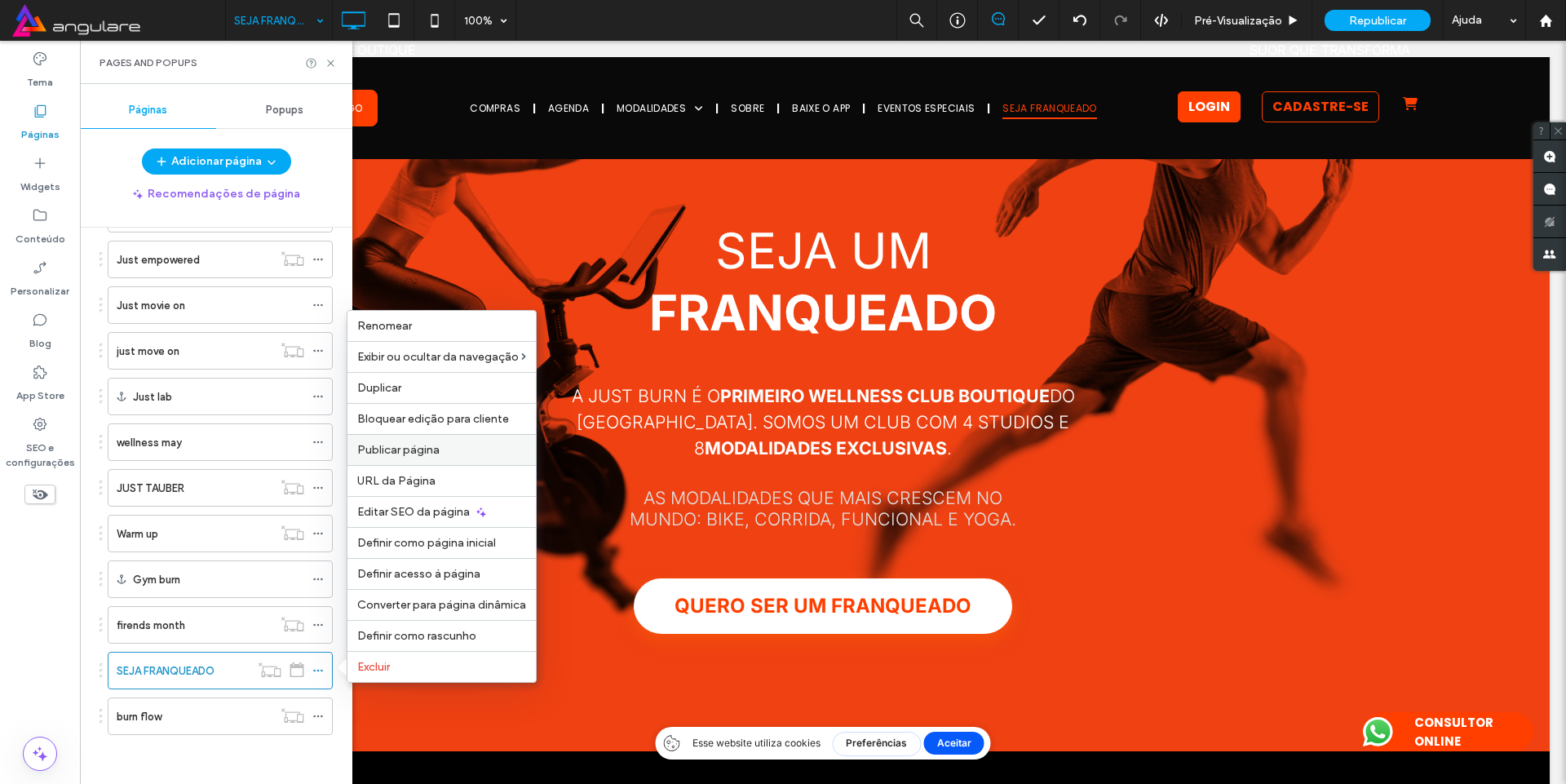
click at [439, 449] on label "Publicar página" at bounding box center [442, 449] width 169 height 14
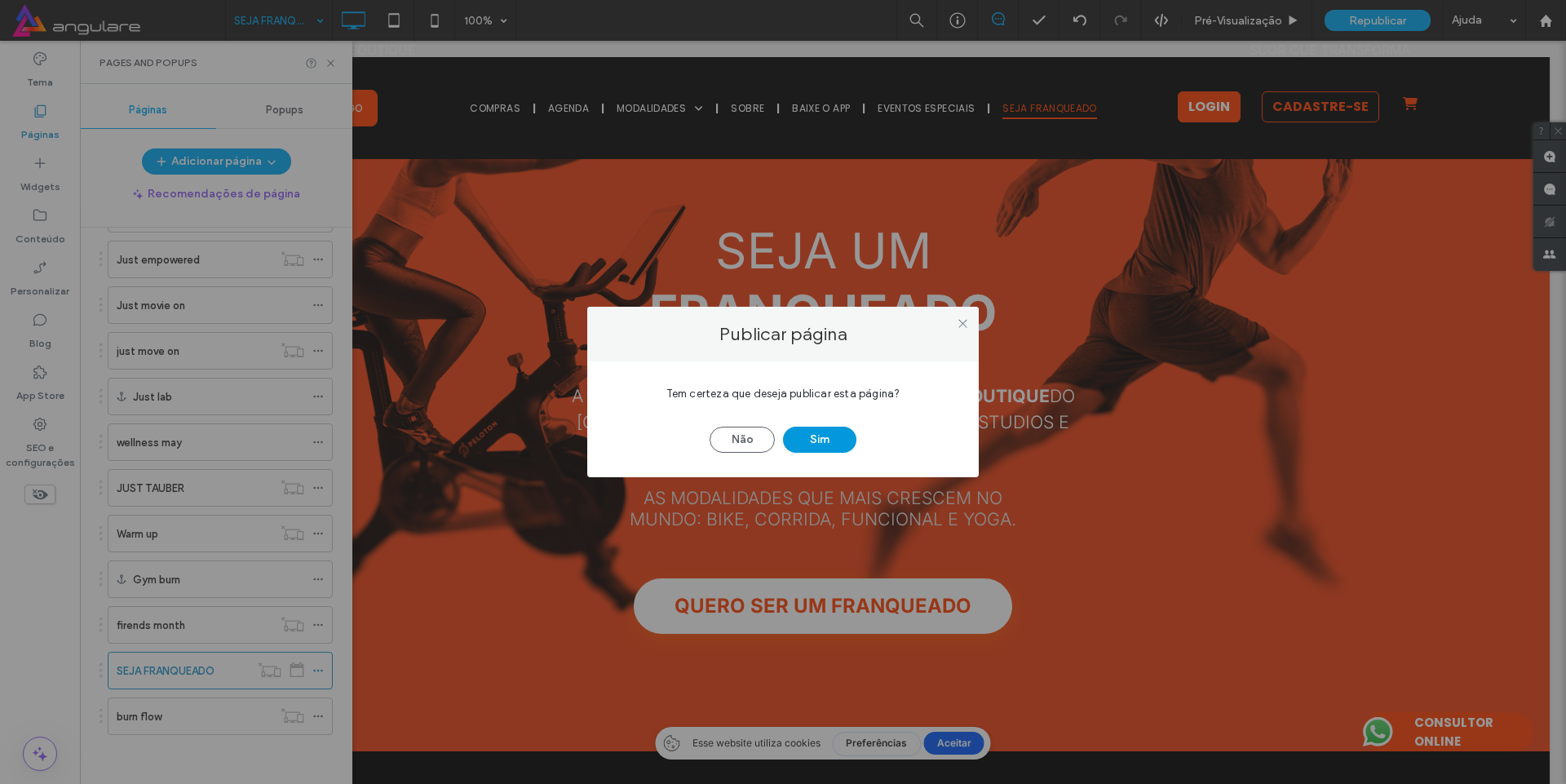
click at [852, 443] on button "Sim" at bounding box center [820, 440] width 73 height 26
